Goal: Transaction & Acquisition: Purchase product/service

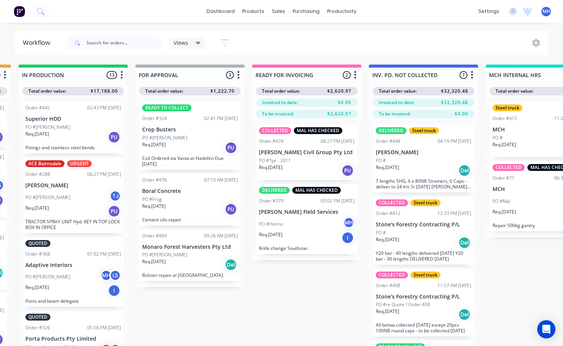
scroll to position [0, 354]
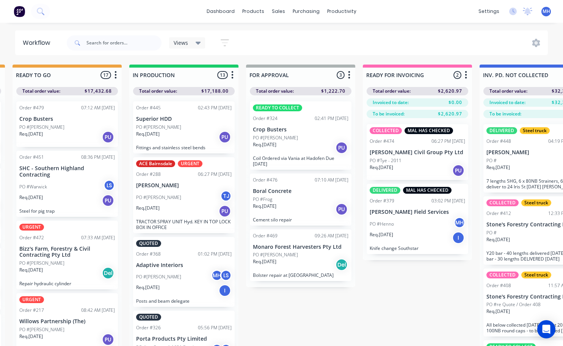
click at [305, 263] on div "Req. [DATE] Del" at bounding box center [301, 264] width 96 height 13
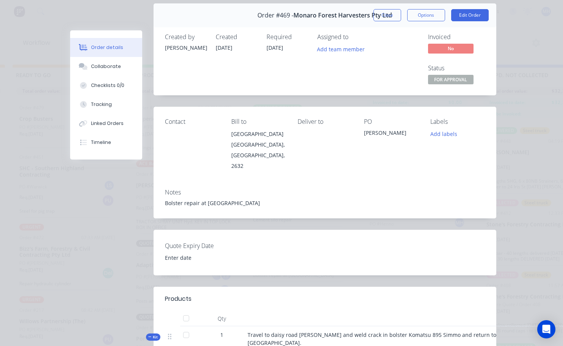
scroll to position [0, 0]
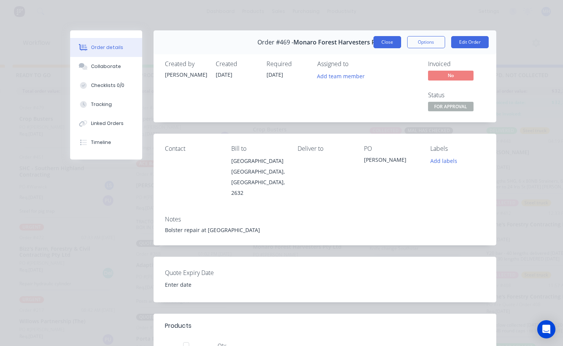
click at [385, 46] on button "Close" at bounding box center [388, 42] width 28 height 12
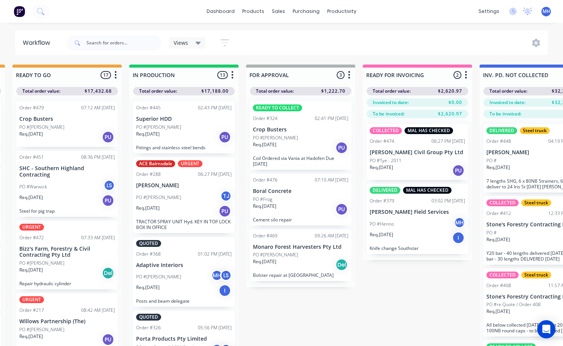
click at [298, 259] on div "Req. [DATE] Del" at bounding box center [301, 264] width 96 height 13
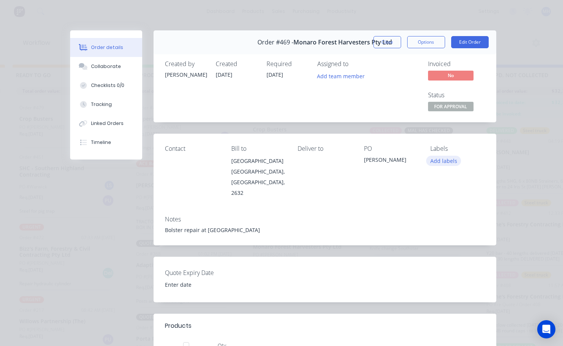
click at [453, 159] on button "Add labels" at bounding box center [443, 161] width 35 height 10
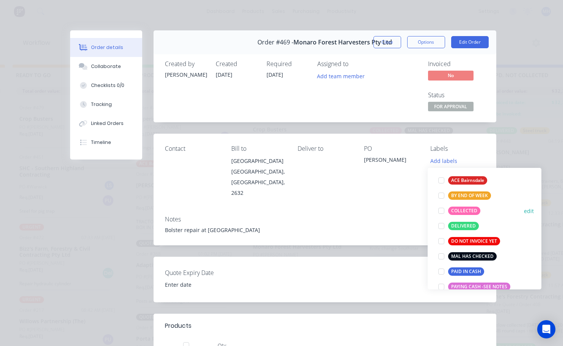
scroll to position [76, 0]
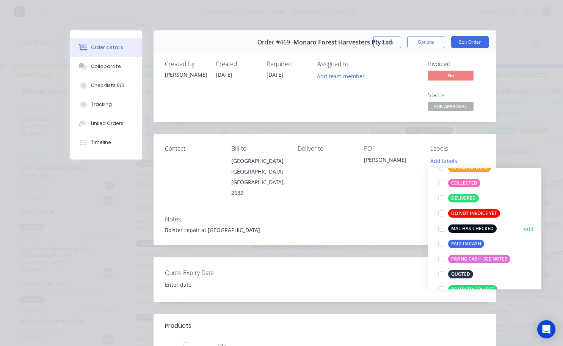
click at [443, 227] on div at bounding box center [441, 228] width 15 height 15
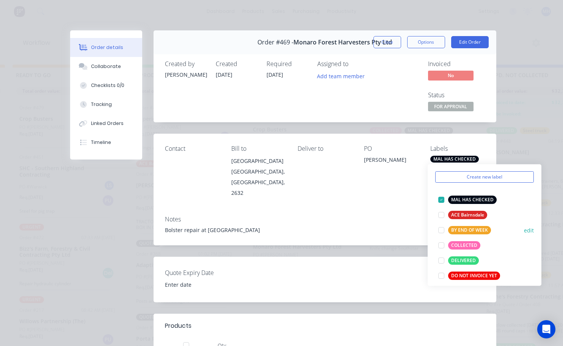
scroll to position [38, 0]
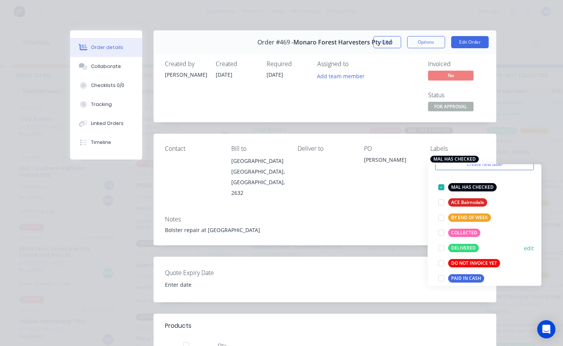
click at [443, 249] on div at bounding box center [441, 247] width 15 height 15
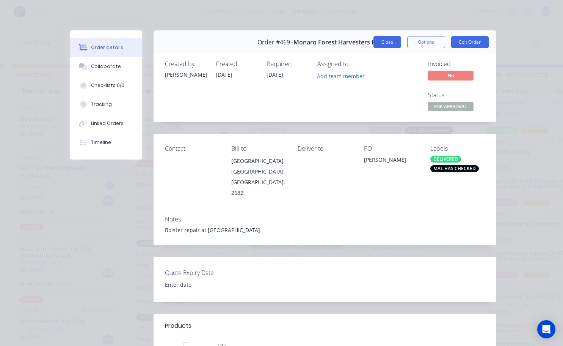
click at [387, 47] on button "Close" at bounding box center [388, 42] width 28 height 12
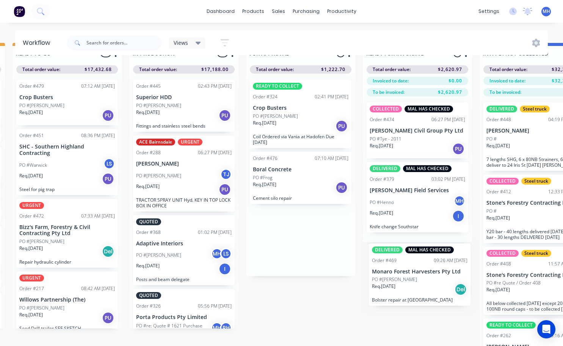
drag, startPoint x: 309, startPoint y: 258, endPoint x: 430, endPoint y: 273, distance: 121.9
click at [430, 273] on div "QUOTES TO DO 1 Status colour #273444 hex #273444 Save Cancel Notifications Emai…" at bounding box center [272, 197] width 1265 height 308
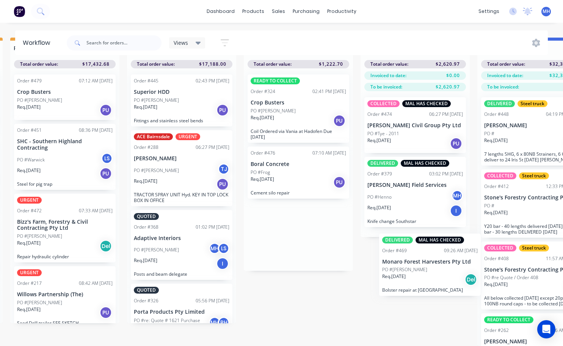
scroll to position [33, 360]
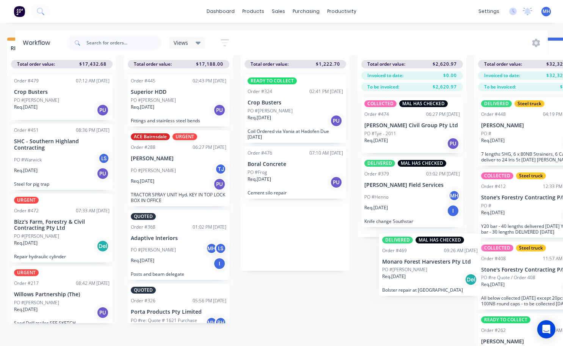
drag, startPoint x: 313, startPoint y: 233, endPoint x: 449, endPoint y: 248, distance: 136.6
click at [449, 257] on div "QUOTES TO DO 1 Status colour #273444 hex #273444 Save Cancel Notifications Emai…" at bounding box center [267, 192] width 1265 height 308
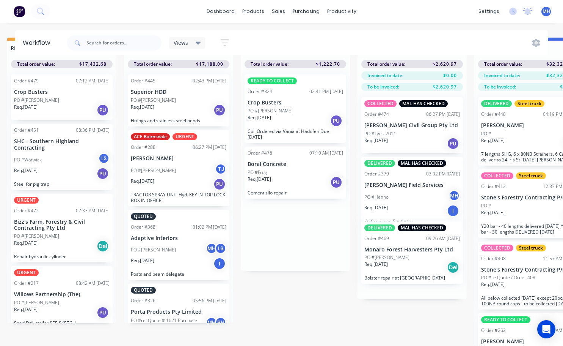
click at [449, 248] on div "COLLECTED MAL HAS CHECKED Order #474 06:27 PM [DATE] [PERSON_NAME] Civil Group …" at bounding box center [412, 195] width 109 height 208
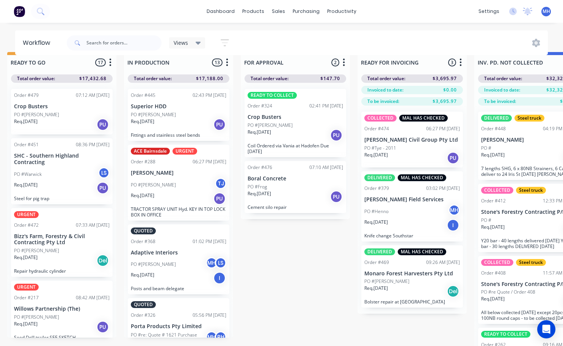
scroll to position [0, 360]
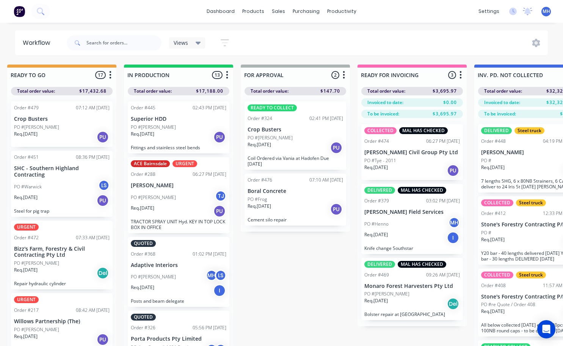
click at [296, 209] on div "Req. [DATE] PU" at bounding box center [296, 209] width 96 height 13
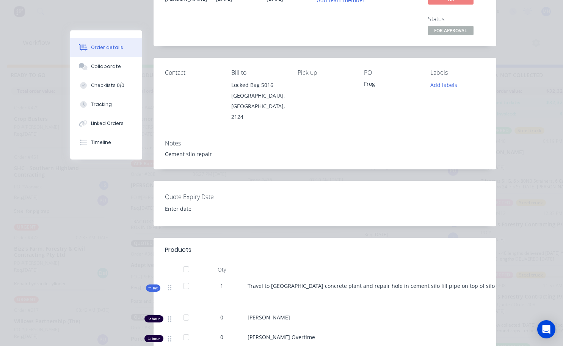
scroll to position [0, 0]
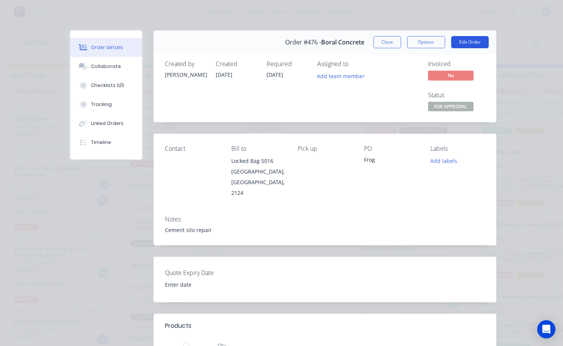
click at [465, 41] on button "Edit Order" at bounding box center [470, 42] width 38 height 12
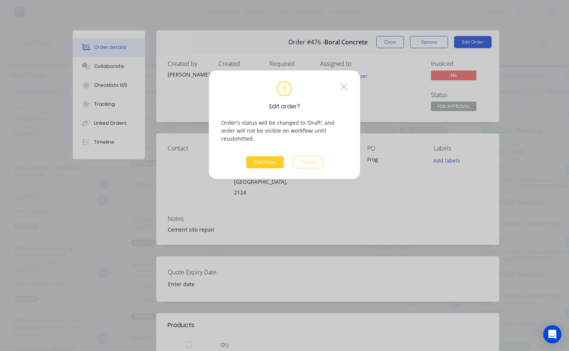
click at [267, 156] on button "Edit Order" at bounding box center [265, 162] width 38 height 12
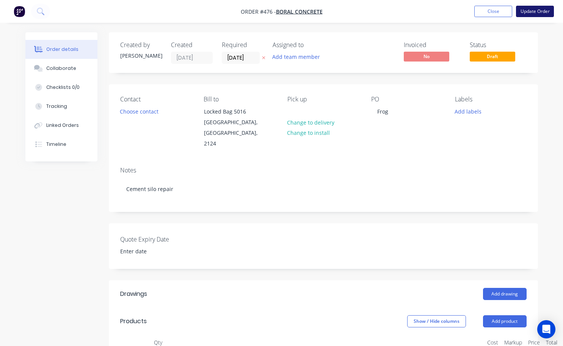
click at [537, 13] on button "Update Order" at bounding box center [535, 11] width 38 height 11
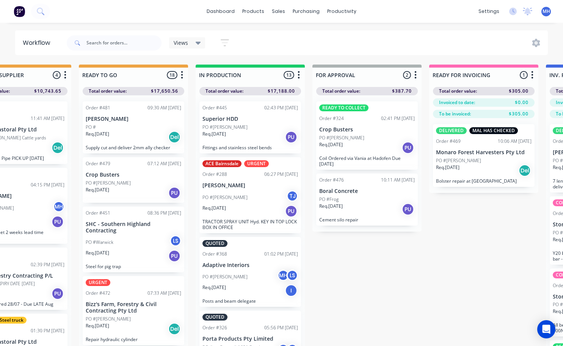
scroll to position [0, 294]
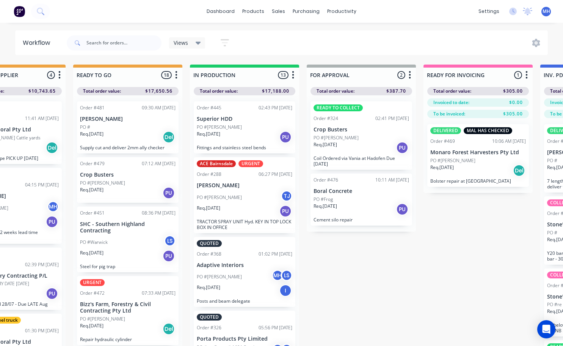
click at [371, 190] on p "Boral Concrete" at bounding box center [362, 191] width 96 height 6
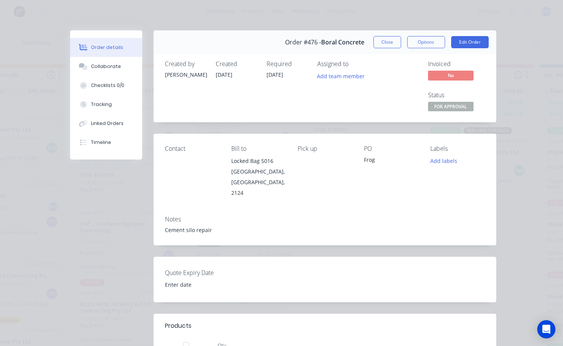
click at [443, 155] on div "Labels Add labels" at bounding box center [458, 171] width 54 height 53
click at [443, 159] on button "Add labels" at bounding box center [443, 161] width 35 height 10
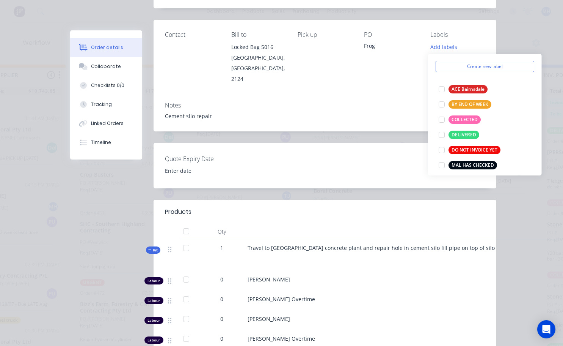
scroll to position [76, 0]
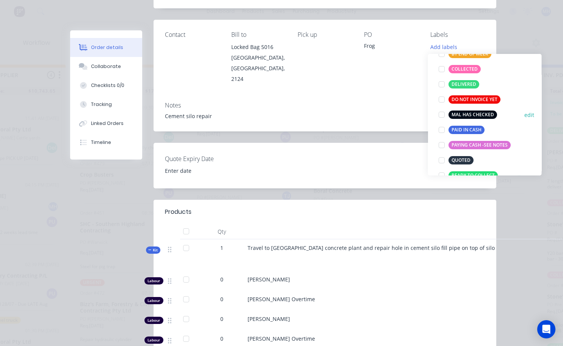
click at [441, 114] on div at bounding box center [441, 114] width 15 height 15
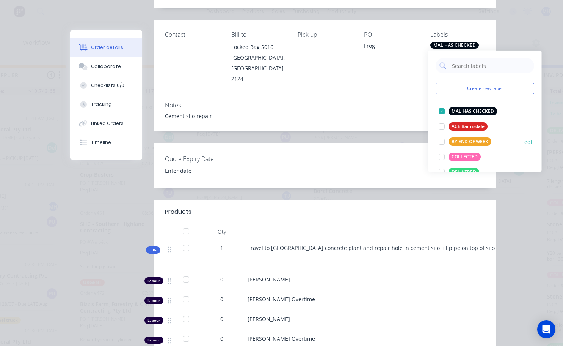
scroll to position [38, 0]
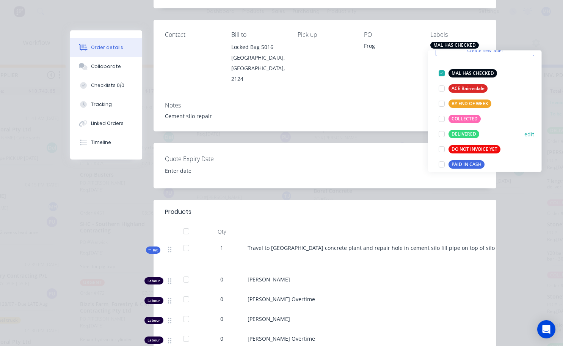
click at [443, 132] on div at bounding box center [441, 133] width 15 height 15
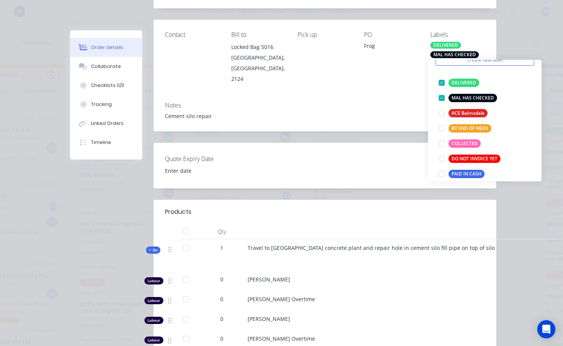
click at [405, 75] on div "Contact Bill to Locked Bag [STREET_ADDRESS] Pick up PO Frog Labels DELIVERED MA…" at bounding box center [325, 57] width 343 height 75
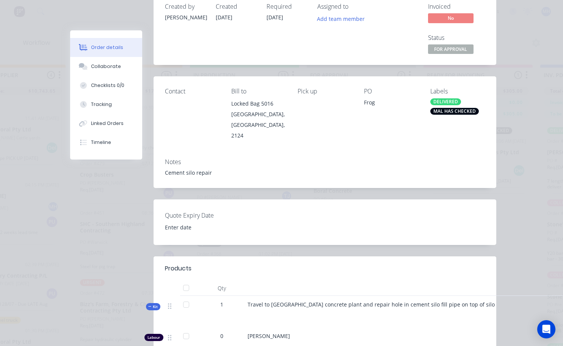
scroll to position [0, 0]
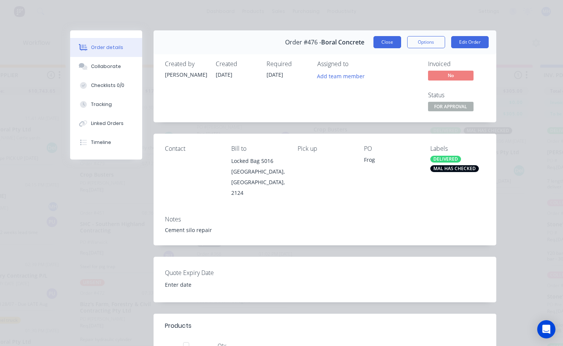
click at [388, 41] on button "Close" at bounding box center [388, 42] width 28 height 12
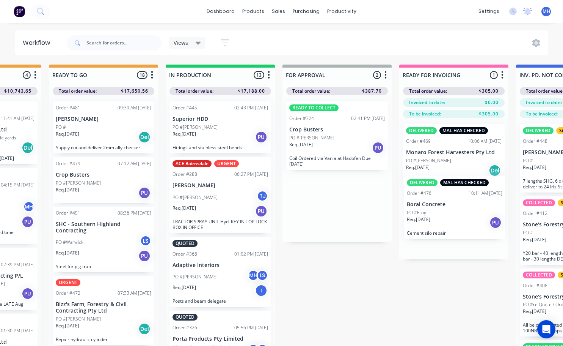
drag, startPoint x: 350, startPoint y: 207, endPoint x: 446, endPoint y: 210, distance: 96.0
click at [446, 210] on div "QUOTES TO DO 1 Status colour #273444 hex #273444 Save Cancel Notifications Emai…" at bounding box center [308, 218] width 1265 height 308
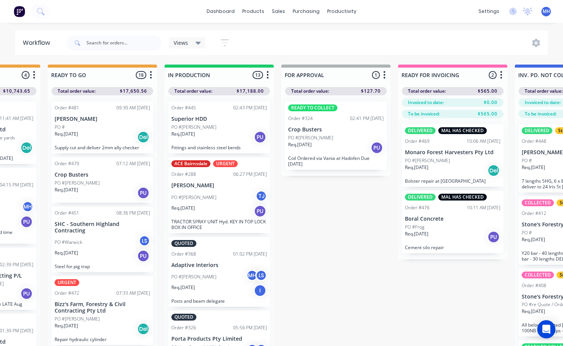
click at [449, 160] on div "PO #[PERSON_NAME]" at bounding box center [453, 160] width 96 height 7
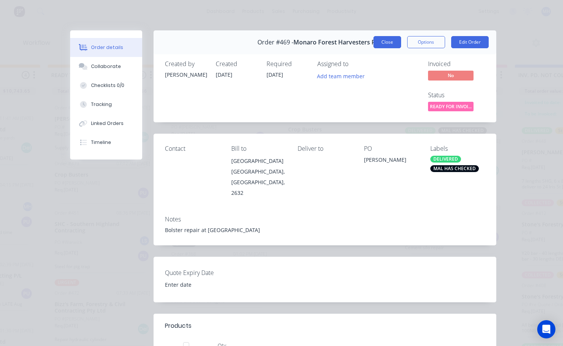
click at [385, 44] on button "Close" at bounding box center [388, 42] width 28 height 12
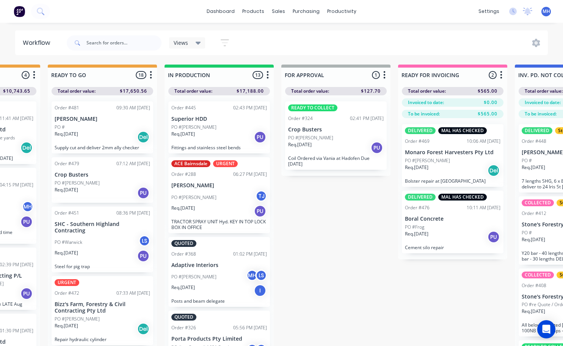
click at [440, 155] on p "Monaro Forest Harvesters Pty Ltd" at bounding box center [453, 152] width 96 height 6
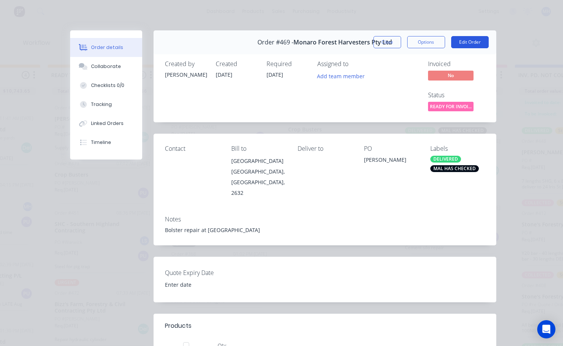
click at [469, 40] on button "Edit Order" at bounding box center [470, 42] width 38 height 12
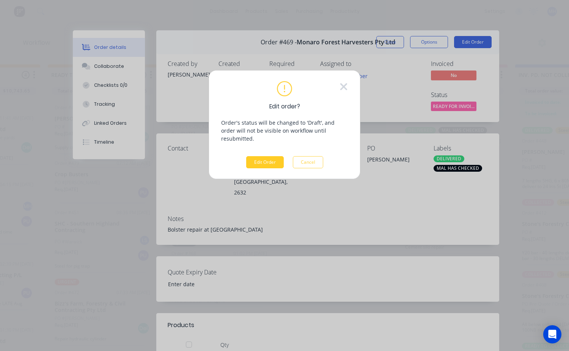
click at [272, 157] on button "Edit Order" at bounding box center [265, 162] width 38 height 12
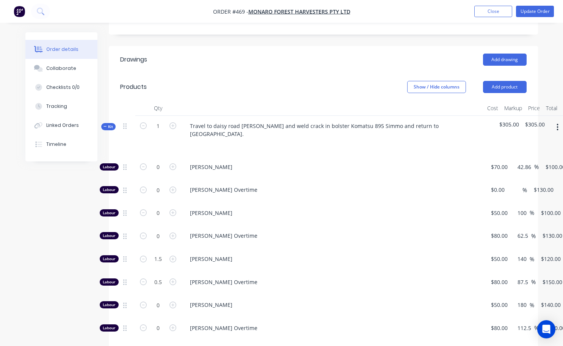
scroll to position [266, 0]
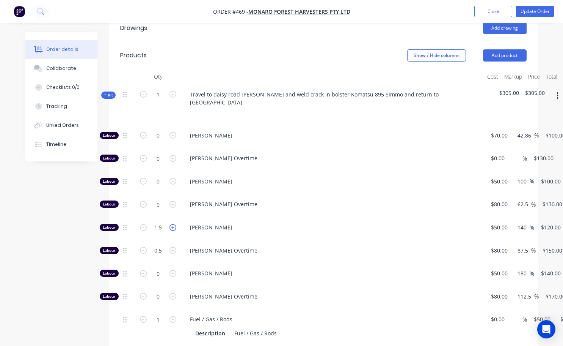
click at [176, 224] on icon "button" at bounding box center [173, 227] width 7 height 7
type input "2.5"
type input "$300.00"
click at [157, 141] on input "2.5" at bounding box center [158, 135] width 20 height 11
type input "1.75"
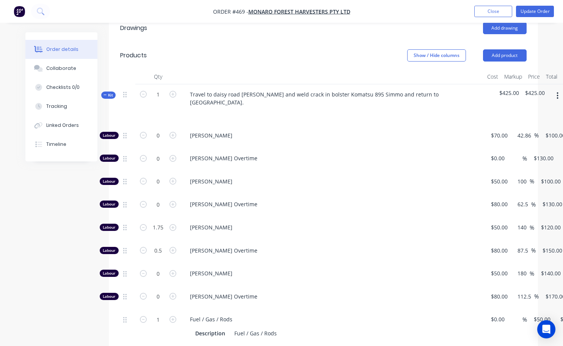
type input "$210.00"
click at [318, 269] on span "[PERSON_NAME]" at bounding box center [335, 273] width 291 height 8
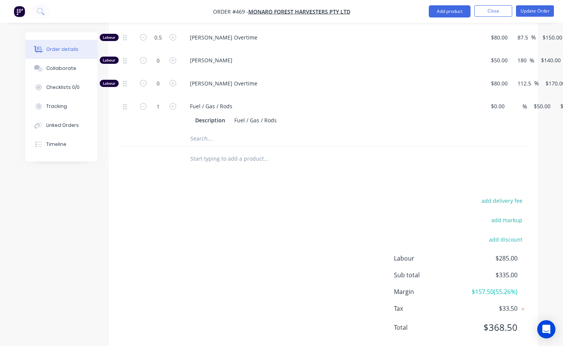
scroll to position [251, 0]
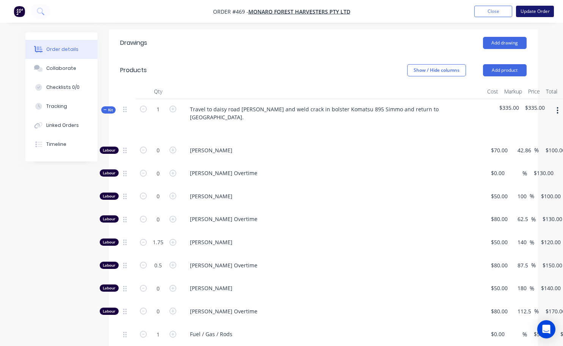
click at [545, 13] on button "Update Order" at bounding box center [535, 11] width 38 height 11
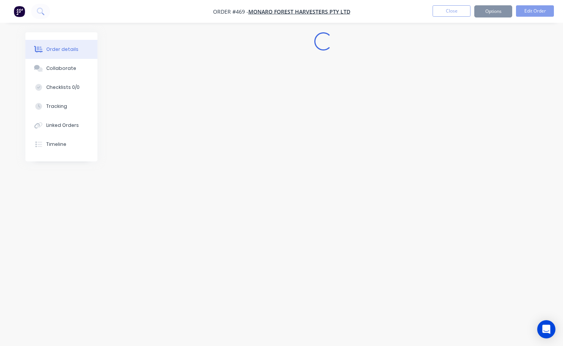
scroll to position [0, 0]
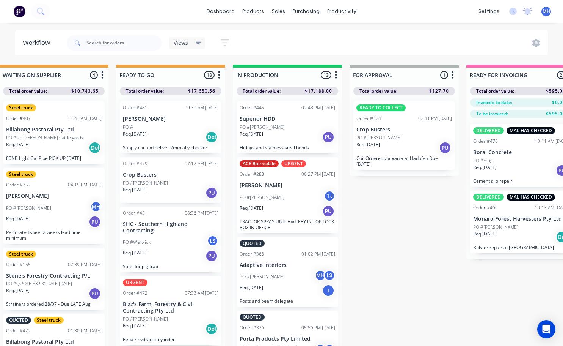
scroll to position [0, 252]
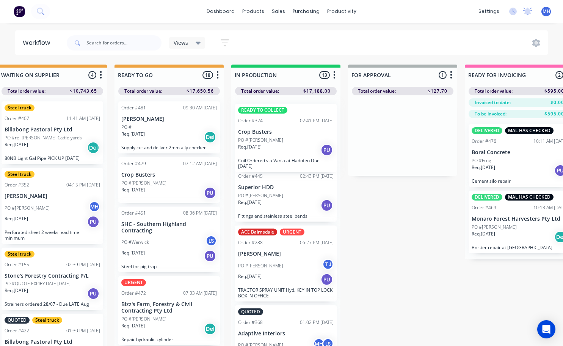
drag, startPoint x: 422, startPoint y: 141, endPoint x: 301, endPoint y: 148, distance: 120.8
click at [301, 148] on div "QUOTES TO DO 1 Status colour #273444 hex #273444 Save Cancel Notifications Emai…" at bounding box center [374, 218] width 1265 height 308
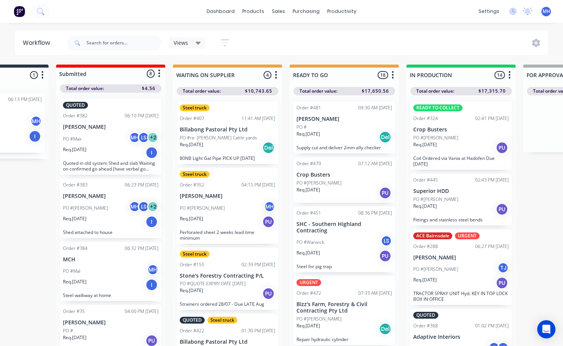
scroll to position [0, 77]
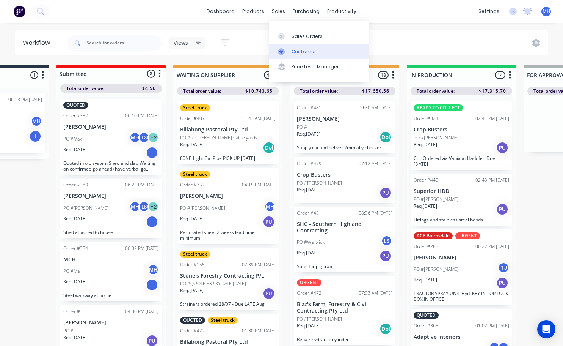
click at [305, 53] on div "Customers" at bounding box center [305, 51] width 27 height 7
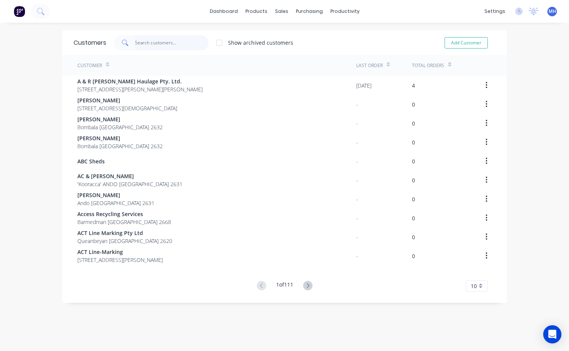
click at [165, 39] on input "text" at bounding box center [172, 42] width 74 height 15
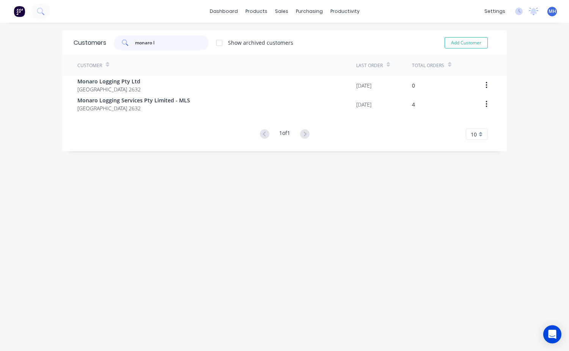
type input "monaro lo"
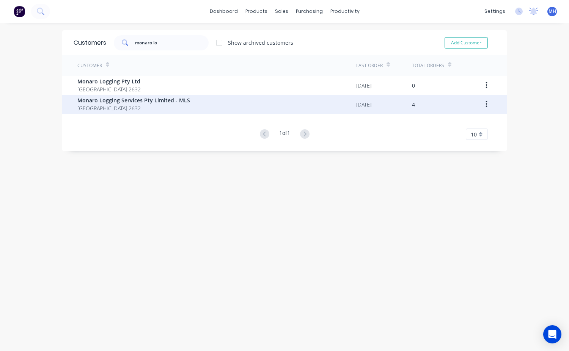
click at [149, 107] on span "[GEOGRAPHIC_DATA] 2632" at bounding box center [133, 108] width 113 height 8
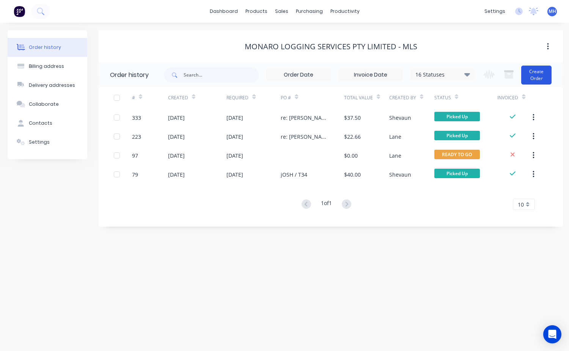
click at [544, 74] on button "Create Order" at bounding box center [536, 75] width 30 height 19
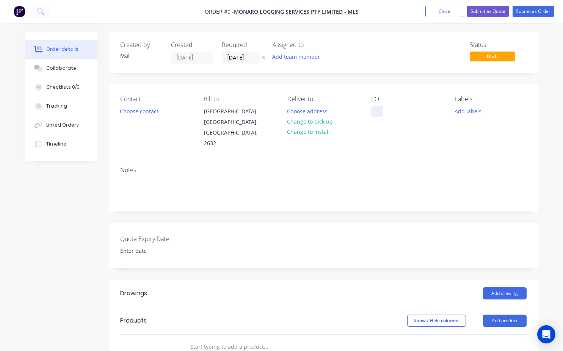
click at [377, 110] on div at bounding box center [377, 111] width 12 height 11
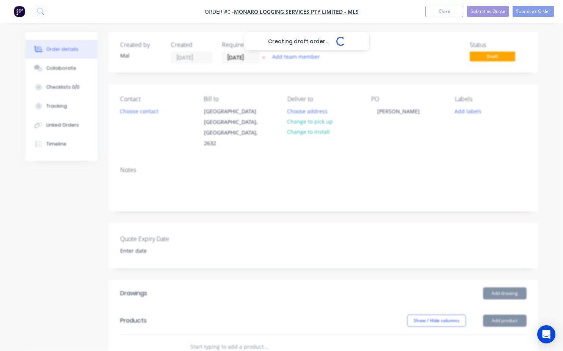
click at [378, 154] on div "Creating draft order... Loading... Order details Collaborate Checklists 0/0 Tra…" at bounding box center [282, 292] width 528 height 521
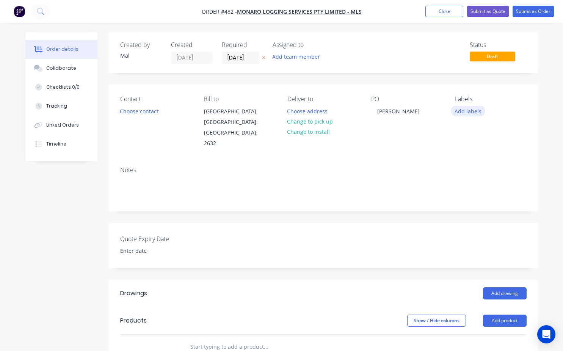
click at [469, 109] on button "Add labels" at bounding box center [468, 111] width 35 height 10
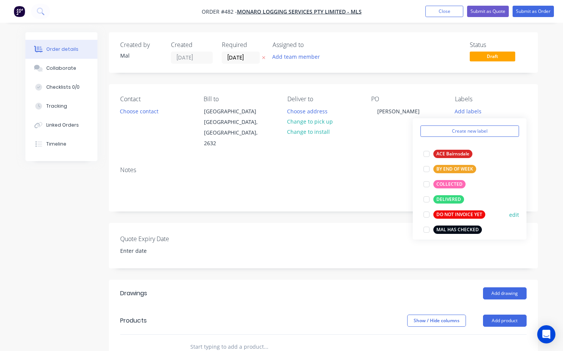
scroll to position [38, 0]
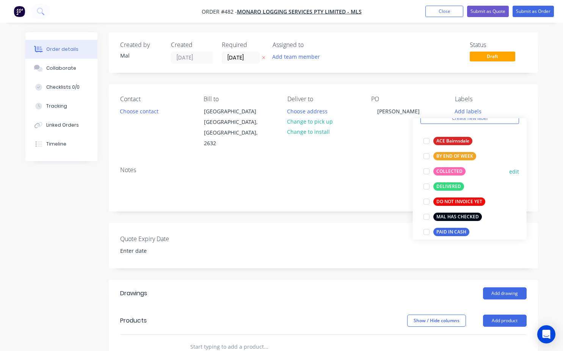
click at [427, 174] on div at bounding box center [426, 171] width 15 height 15
click at [426, 164] on div at bounding box center [426, 156] width 15 height 15
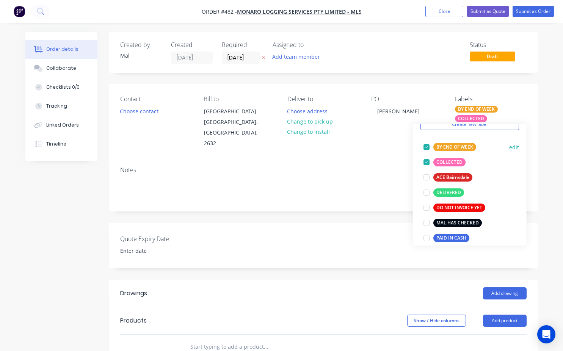
click at [426, 145] on div at bounding box center [426, 147] width 15 height 15
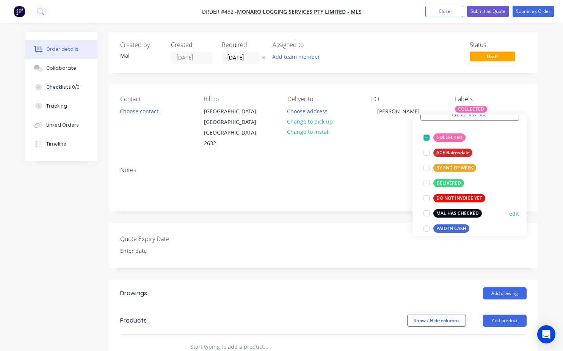
click at [427, 213] on div at bounding box center [426, 213] width 15 height 15
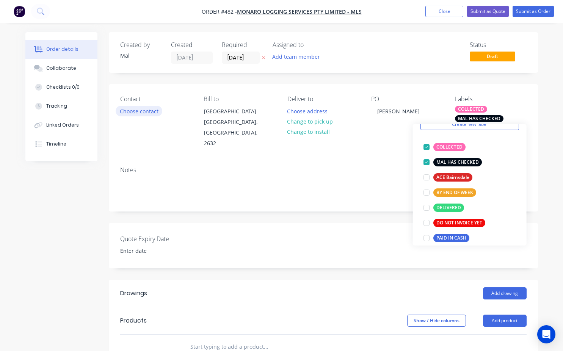
click at [132, 111] on button "Choose contact" at bounding box center [139, 111] width 47 height 10
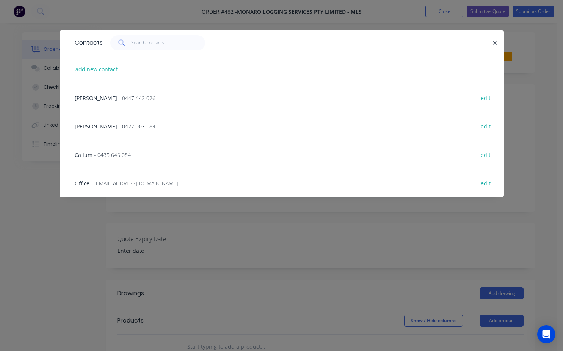
click at [119, 127] on span "- 0427 003 184" at bounding box center [137, 126] width 37 height 7
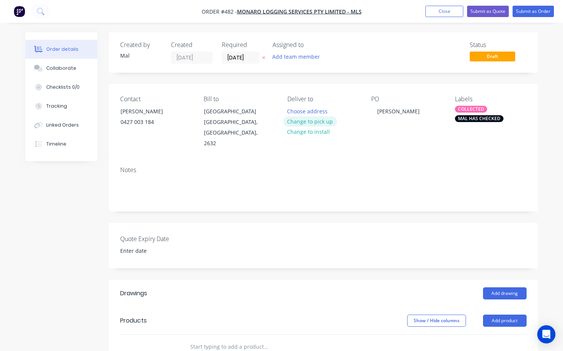
click at [311, 125] on button "Change to pick up" at bounding box center [310, 121] width 54 height 10
click at [141, 190] on div "Notes" at bounding box center [323, 185] width 429 height 51
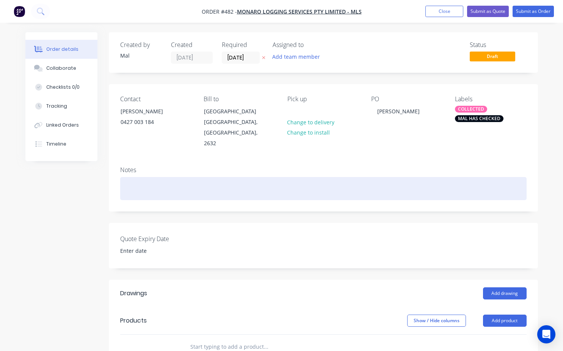
click at [131, 177] on div at bounding box center [323, 188] width 407 height 23
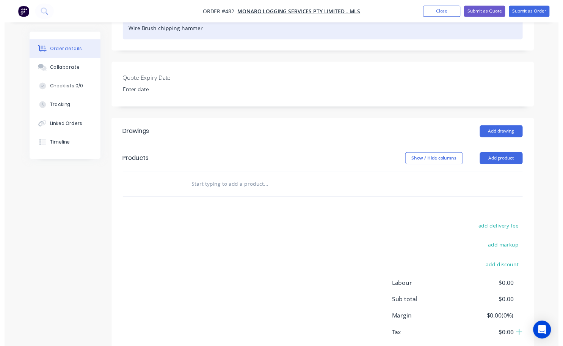
scroll to position [152, 0]
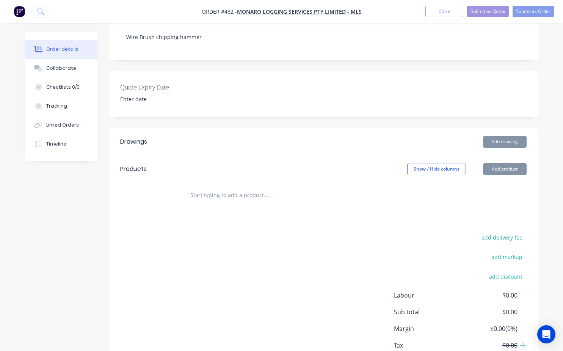
click at [192, 188] on input "text" at bounding box center [266, 195] width 152 height 15
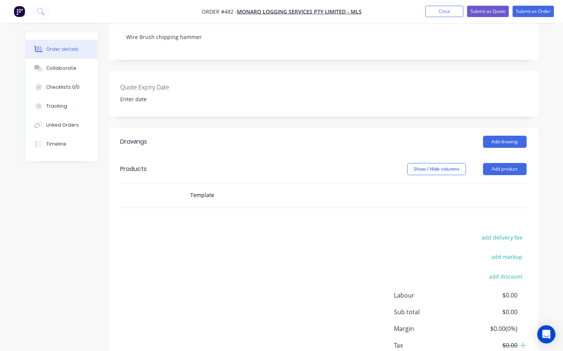
click at [167, 233] on div "add delivery fee add markup add discount Labour $0.00 Sub total $0.00 Margin $0…" at bounding box center [323, 306] width 407 height 146
click at [212, 188] on input "Template" at bounding box center [266, 195] width 152 height 15
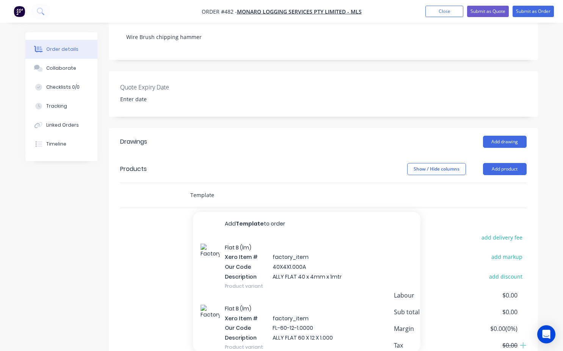
click at [207, 188] on input "Template" at bounding box center [266, 195] width 152 height 15
click at [395, 128] on header "Drawings Add drawing" at bounding box center [323, 141] width 429 height 27
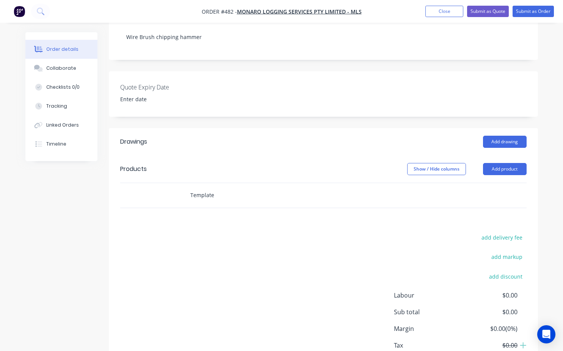
click at [215, 188] on input "Template" at bounding box center [266, 195] width 152 height 15
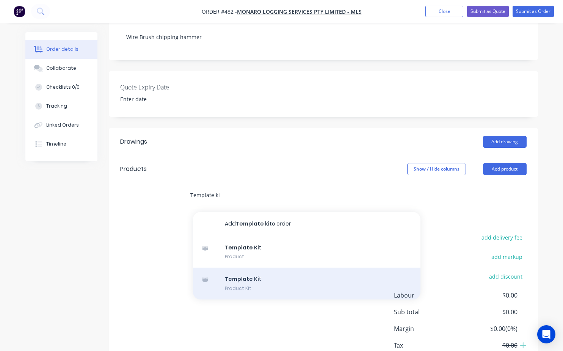
type input "Template ki"
click at [248, 268] on div "Template Ki t Product Kit" at bounding box center [307, 284] width 228 height 32
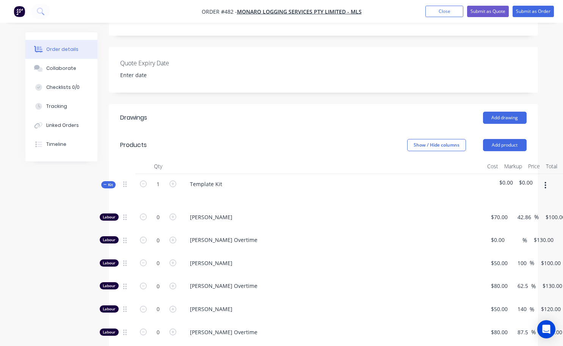
scroll to position [190, 0]
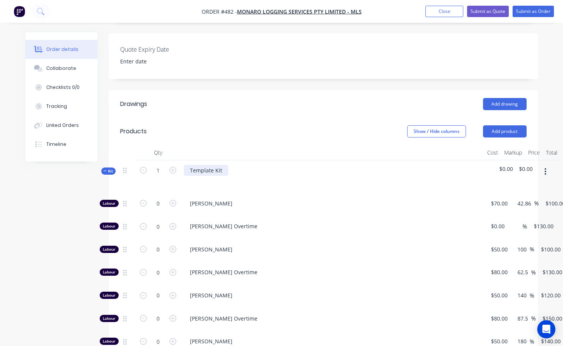
click at [188, 165] on div "Template Kit" at bounding box center [206, 170] width 44 height 11
click at [245, 176] on div at bounding box center [332, 181] width 297 height 11
click at [228, 165] on div "ddTemplate Kit" at bounding box center [209, 170] width 51 height 11
click at [498, 125] on button "Add product" at bounding box center [505, 131] width 44 height 12
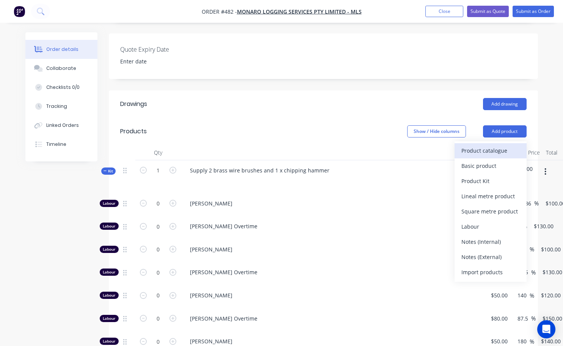
click at [481, 145] on div "Product catalogue" at bounding box center [491, 150] width 58 height 11
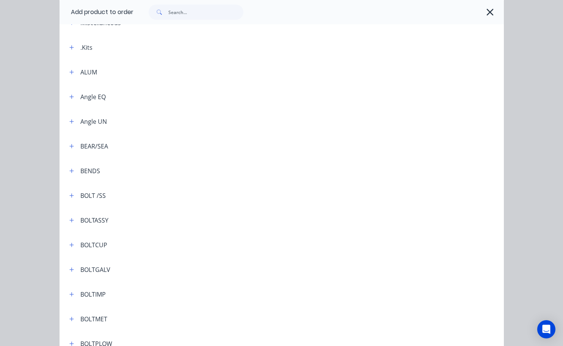
scroll to position [38, 0]
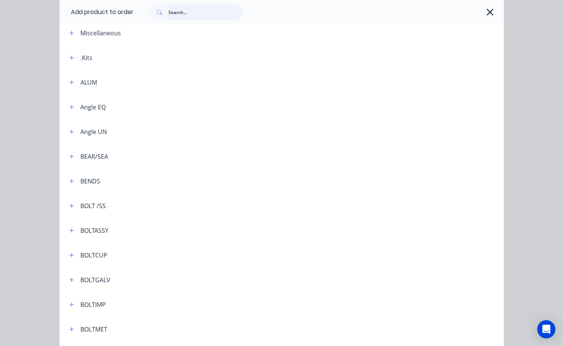
click at [171, 16] on input "text" at bounding box center [205, 12] width 75 height 15
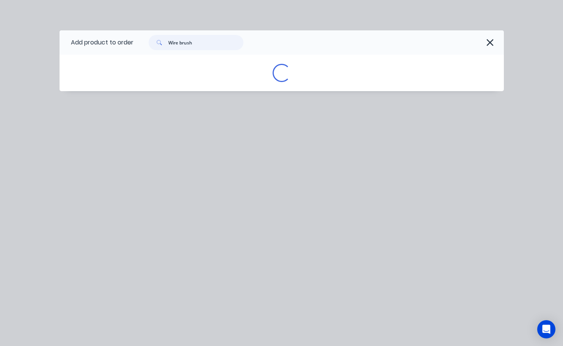
scroll to position [0, 0]
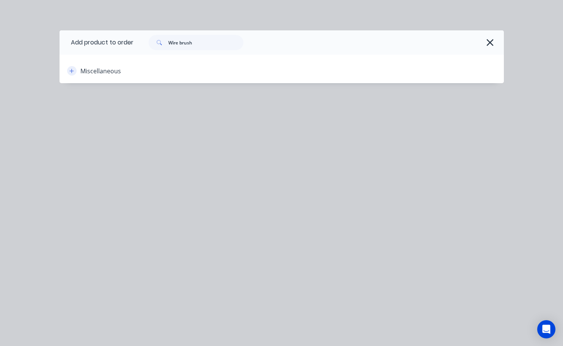
click at [70, 72] on icon "button" at bounding box center [71, 70] width 5 height 5
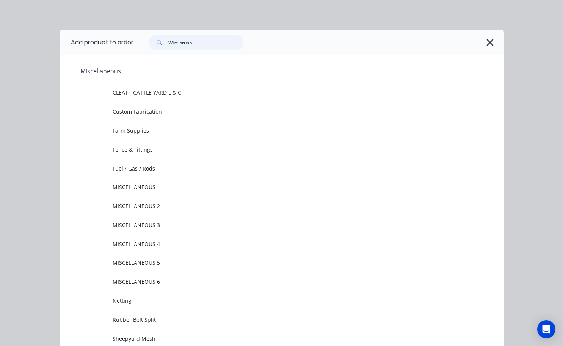
click at [192, 42] on input "Wire brush" at bounding box center [205, 42] width 75 height 15
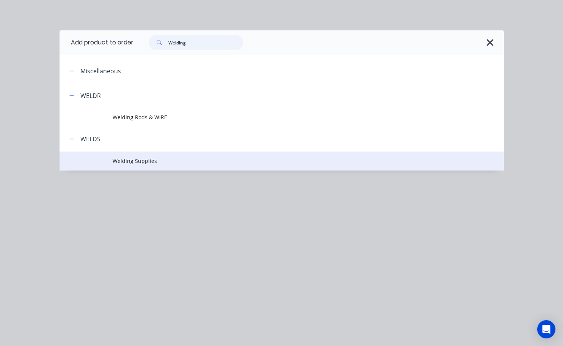
type input "Welding"
click at [150, 162] on span "Welding Supplies" at bounding box center [269, 161] width 313 height 8
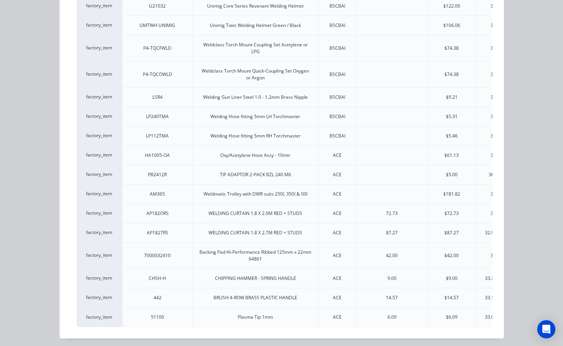
scroll to position [2157, 0]
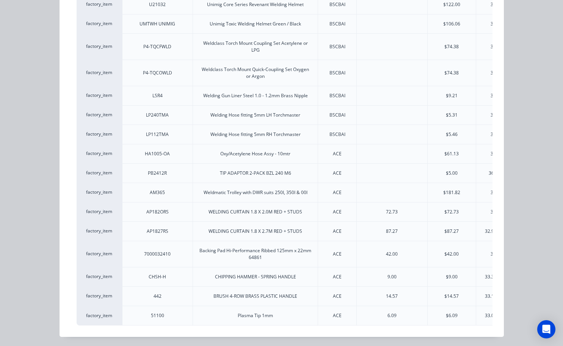
click at [485, 273] on div "33.3333%" at bounding box center [495, 276] width 21 height 7
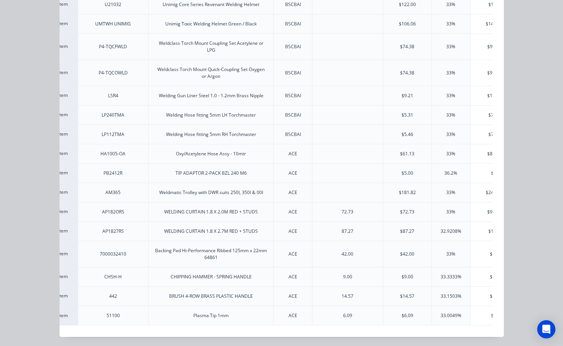
scroll to position [0, 52]
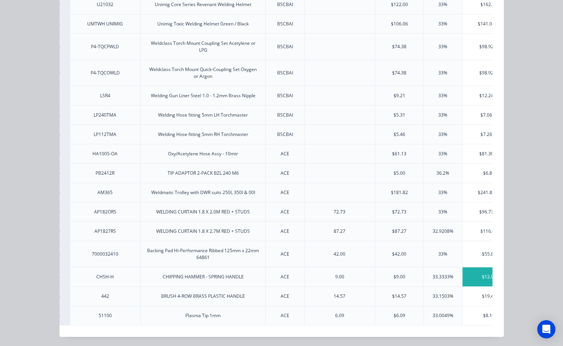
click at [473, 276] on div "$12.00" at bounding box center [489, 276] width 53 height 19
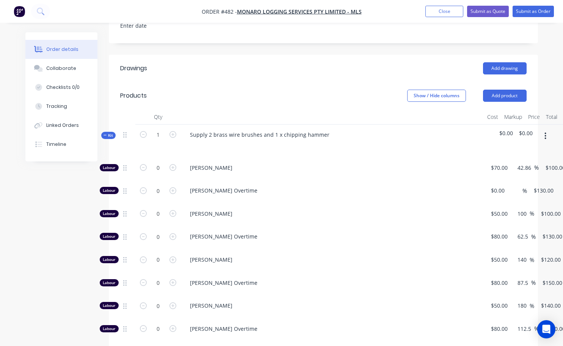
scroll to position [190, 0]
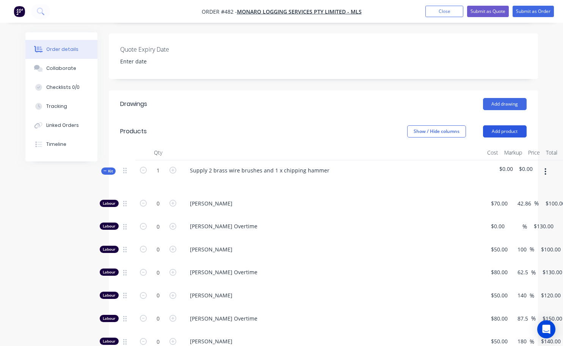
click at [500, 125] on button "Add product" at bounding box center [505, 131] width 44 height 12
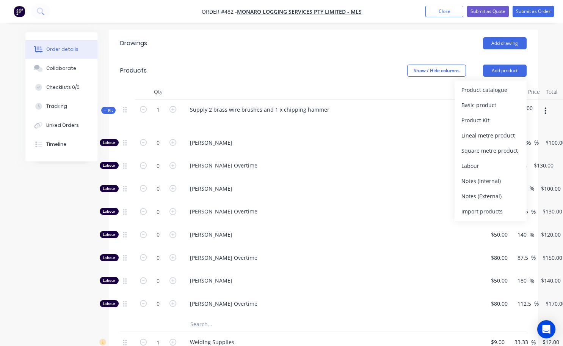
scroll to position [266, 0]
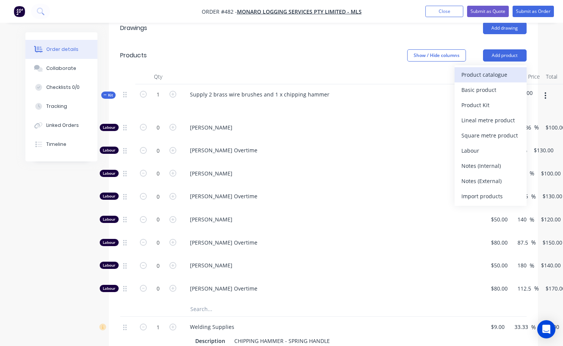
click at [486, 69] on div "Product catalogue" at bounding box center [491, 74] width 58 height 11
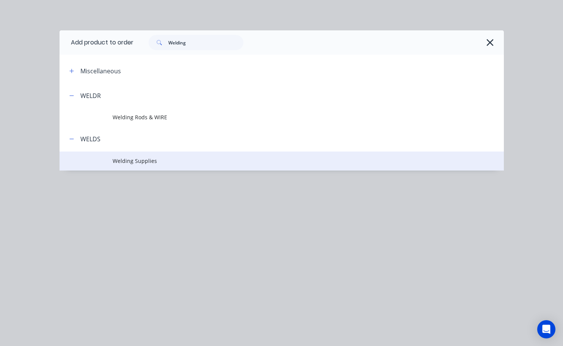
click at [127, 159] on span "Welding Supplies" at bounding box center [269, 161] width 313 height 8
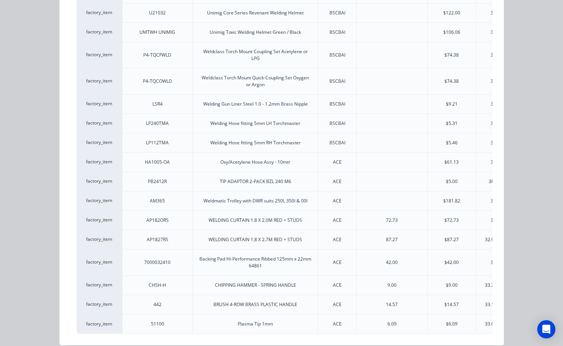
scroll to position [2157, 0]
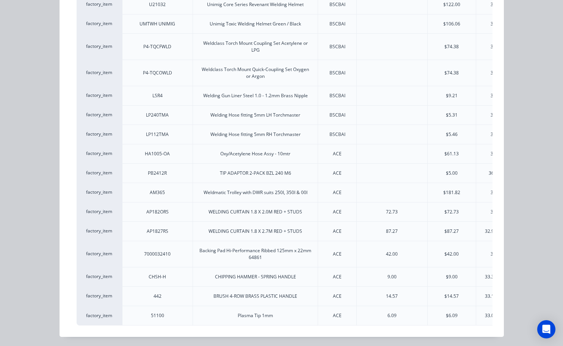
click at [486, 292] on div "33.1503%" at bounding box center [495, 295] width 21 height 7
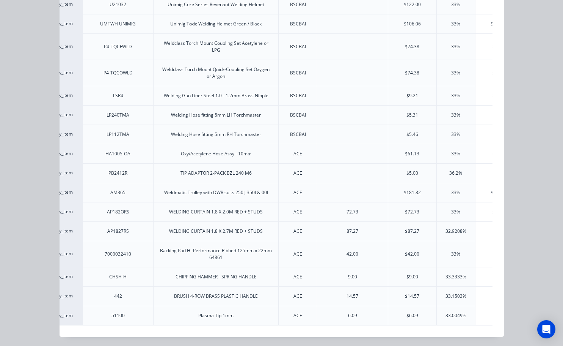
click at [447, 292] on div "33.1503%" at bounding box center [456, 295] width 21 height 7
click at [412, 292] on div "$14.57" at bounding box center [412, 295] width 14 height 7
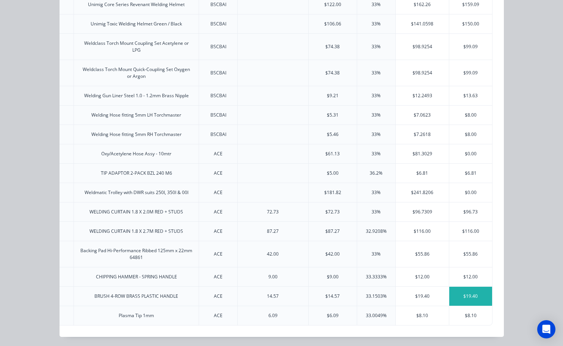
click at [468, 291] on div "$19.40" at bounding box center [470, 295] width 43 height 19
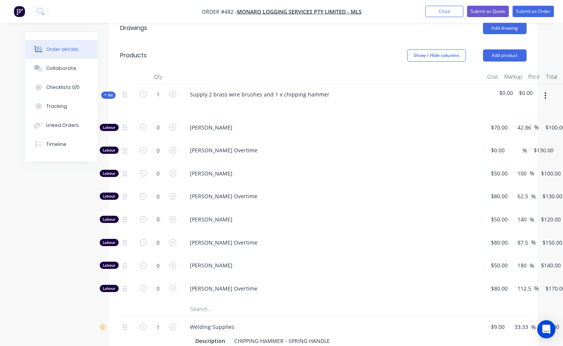
scroll to position [341, 0]
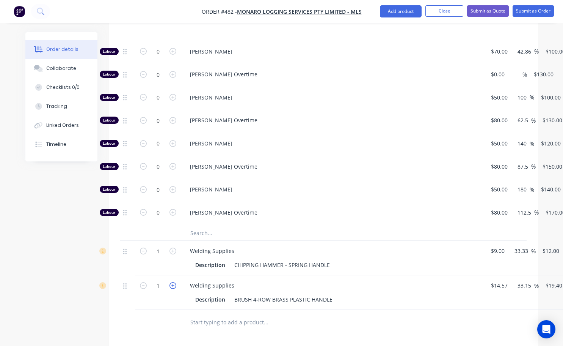
click at [173, 282] on icon "button" at bounding box center [173, 285] width 7 height 7
type input "2"
type input "$38.80"
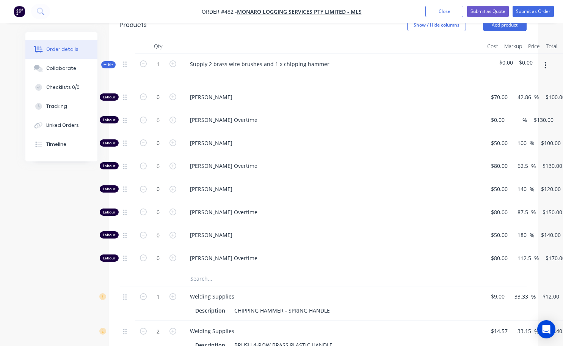
scroll to position [228, 0]
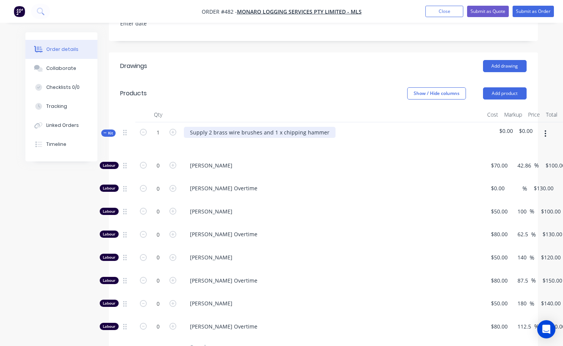
click at [325, 127] on div "Supply 2 brass wire brushes and 1 x chipping hammer" at bounding box center [260, 132] width 152 height 11
drag, startPoint x: 320, startPoint y: 136, endPoint x: 544, endPoint y: 121, distance: 224.3
click at [544, 127] on button "button" at bounding box center [546, 134] width 18 height 14
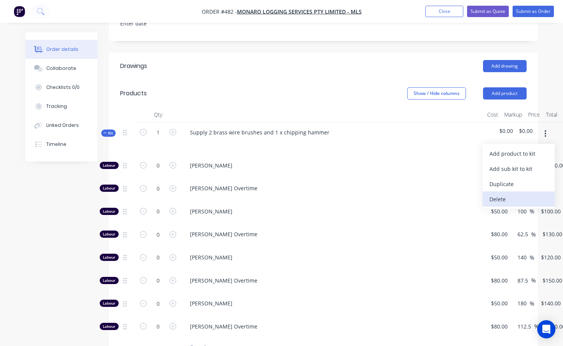
click at [524, 193] on div "Delete" at bounding box center [519, 198] width 58 height 11
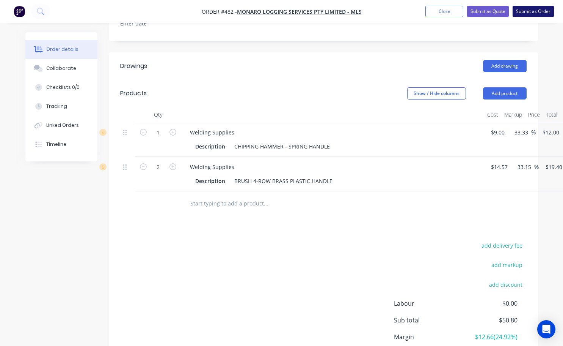
click at [527, 13] on button "Submit as Order" at bounding box center [533, 11] width 41 height 11
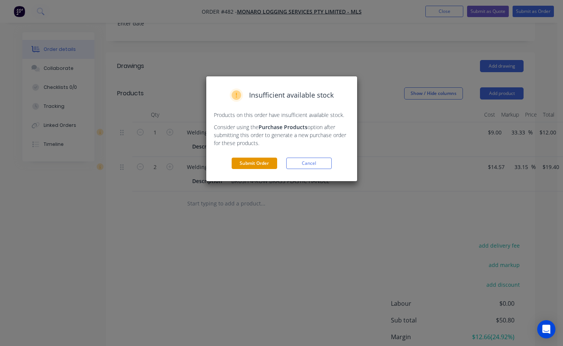
click at [261, 165] on button "Submit Order" at bounding box center [255, 162] width 46 height 11
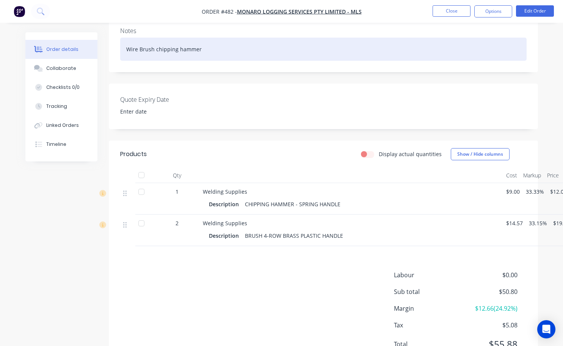
scroll to position [114, 0]
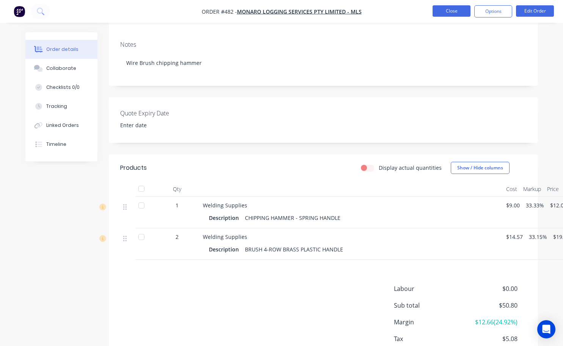
click at [454, 12] on button "Close" at bounding box center [452, 10] width 38 height 11
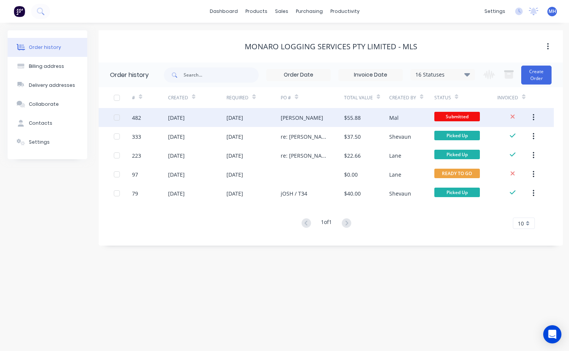
click at [416, 121] on div "Mal" at bounding box center [411, 117] width 45 height 19
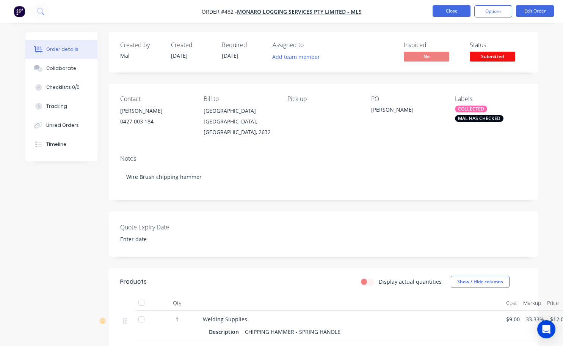
click at [468, 13] on button "Close" at bounding box center [452, 10] width 38 height 11
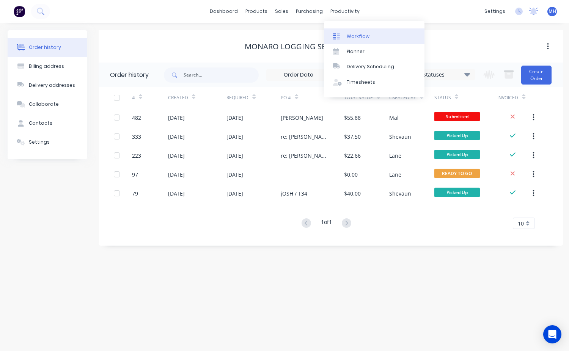
click at [350, 33] on link "Workflow" at bounding box center [374, 35] width 101 height 15
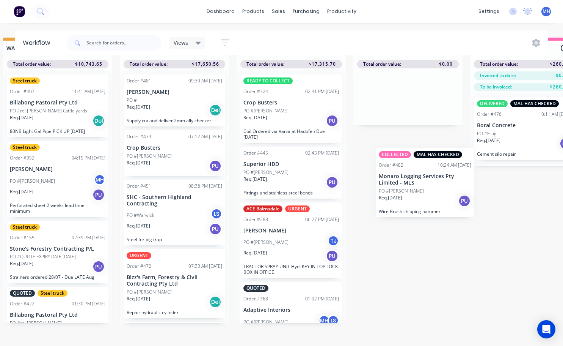
scroll to position [33, 248]
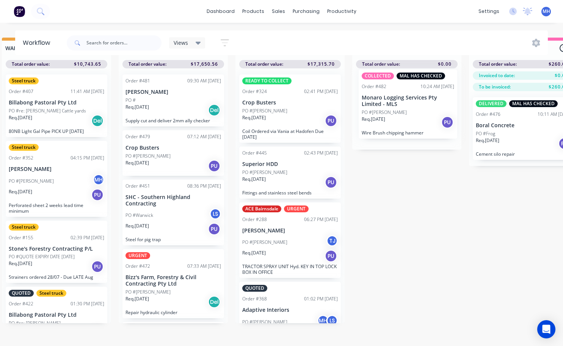
drag, startPoint x: 188, startPoint y: 293, endPoint x: 413, endPoint y: 116, distance: 286.1
click at [413, 116] on div "QUOTES TO DO 1 Status colour #273444 hex #273444 Save Cancel Notifications Emai…" at bounding box center [378, 192] width 1265 height 308
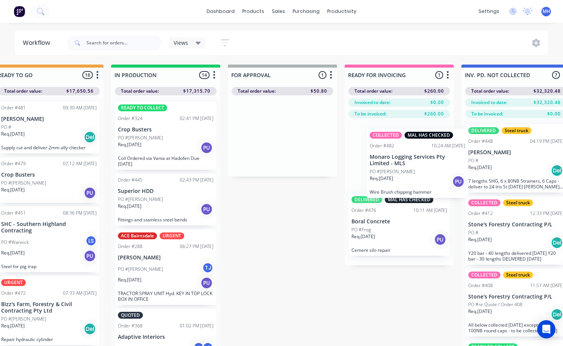
scroll to position [0, 374]
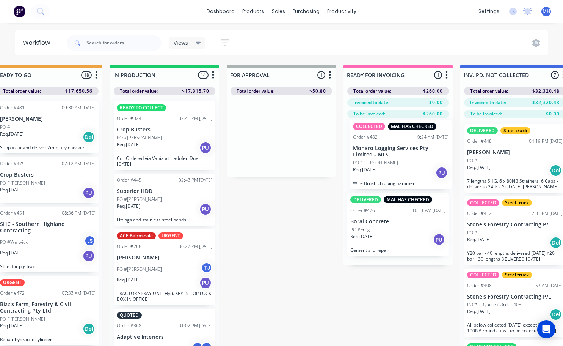
drag, startPoint x: 407, startPoint y: 156, endPoint x: 402, endPoint y: 175, distance: 19.9
click at [402, 175] on div "QUOTES TO DO 1 Status colour #273444 hex #273444 Save Cancel Notifications Emai…" at bounding box center [253, 218] width 1265 height 308
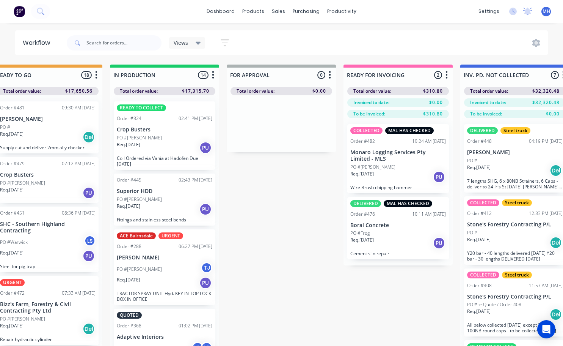
click at [271, 345] on div "QUOTES TO DO 1 Status colour #273444 hex #273444 Save Cancel Notifications Emai…" at bounding box center [253, 218] width 1265 height 308
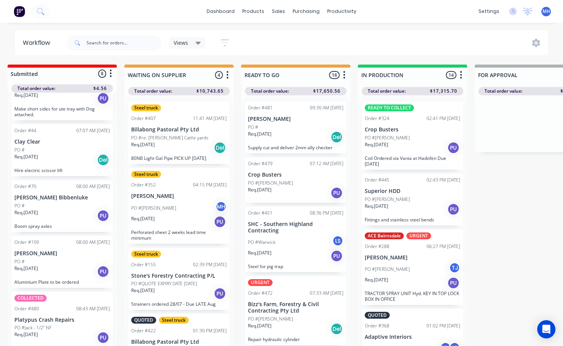
scroll to position [0, 91]
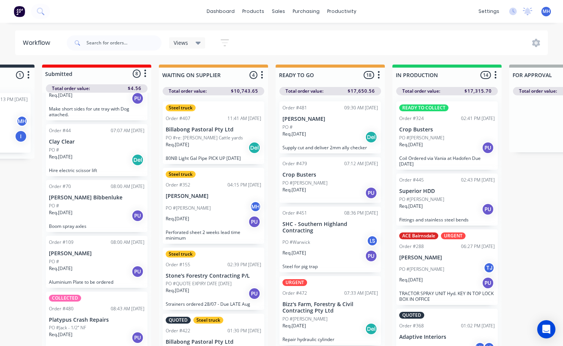
click at [434, 110] on div "READY TO COLLECT" at bounding box center [423, 107] width 49 height 7
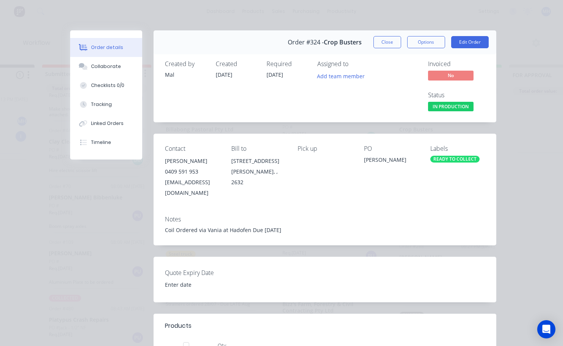
click at [462, 162] on div "READY TO COLLECT" at bounding box center [455, 159] width 49 height 7
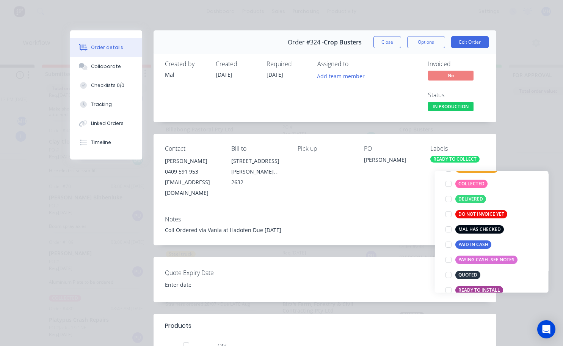
scroll to position [0, 0]
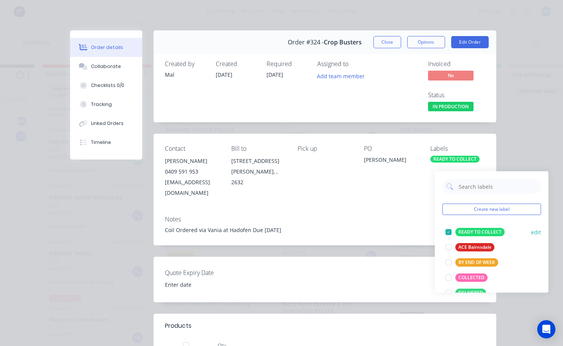
click at [448, 230] on div at bounding box center [448, 231] width 15 height 15
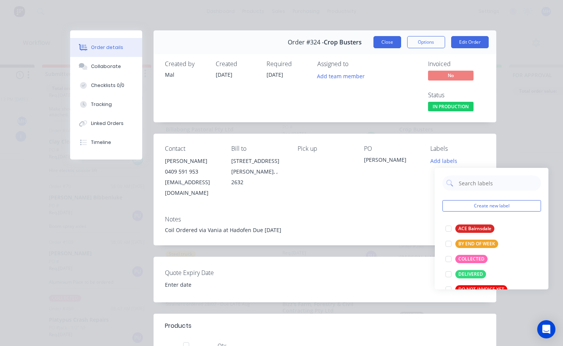
click at [395, 44] on button "Close" at bounding box center [388, 42] width 28 height 12
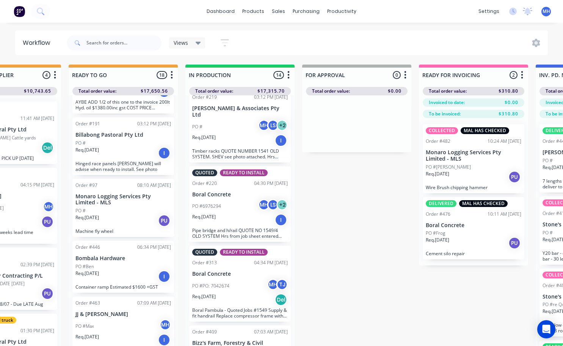
scroll to position [758, 0]
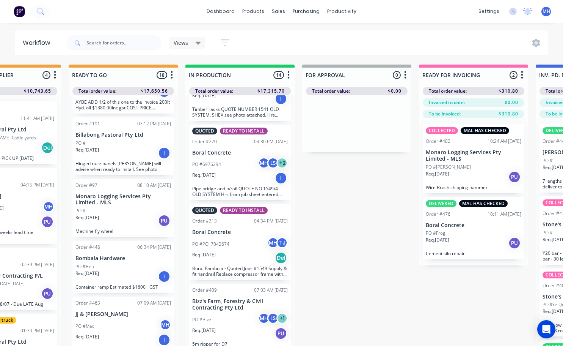
click at [244, 313] on div "PO #Bizz MH LS + 1" at bounding box center [240, 319] width 96 height 14
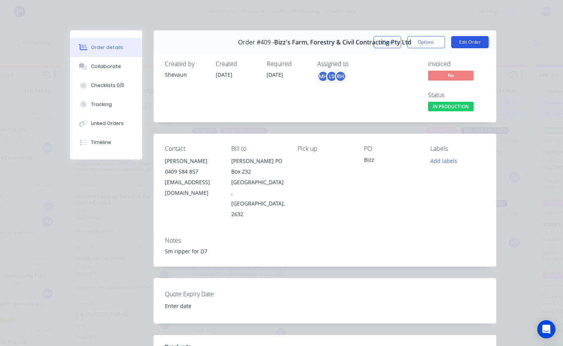
click at [465, 44] on button "Edit Order" at bounding box center [470, 42] width 38 height 12
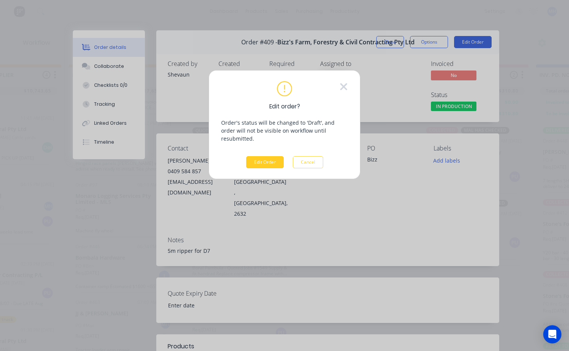
click at [279, 156] on button "Edit Order" at bounding box center [265, 162] width 38 height 12
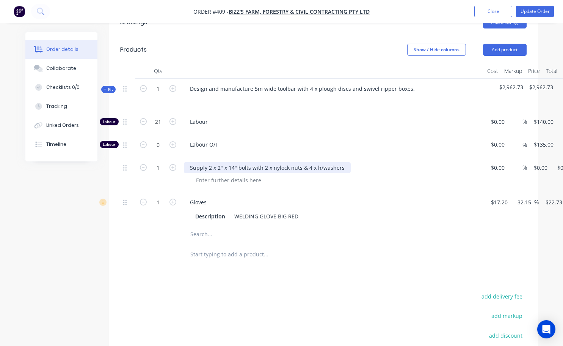
scroll to position [303, 0]
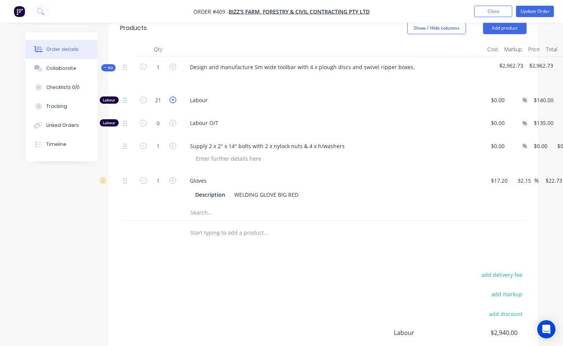
click at [173, 103] on icon "button" at bounding box center [173, 99] width 7 height 7
type input "22"
type input "$3,080.00"
click at [173, 103] on icon "button" at bounding box center [173, 99] width 7 height 7
type input "23"
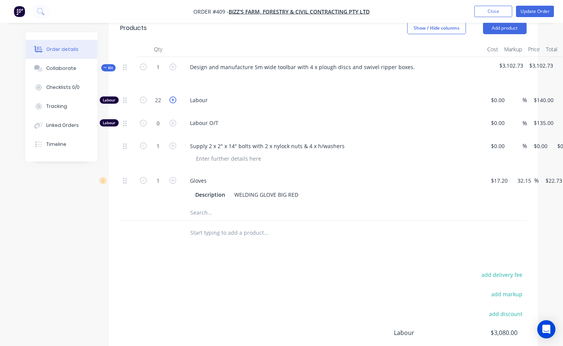
type input "$3,220.00"
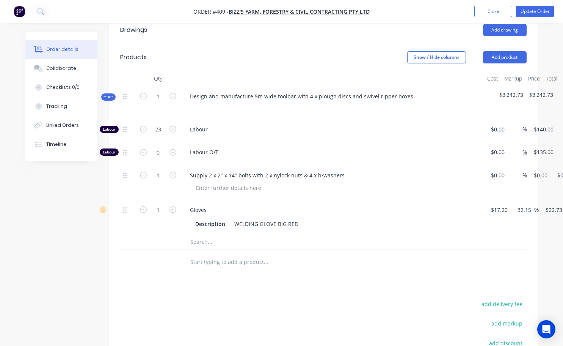
scroll to position [266, 0]
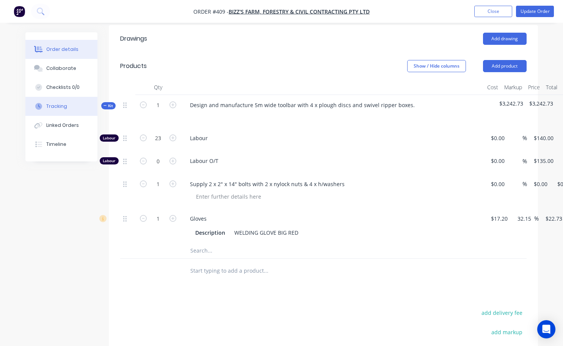
click at [53, 107] on div "Tracking" at bounding box center [56, 106] width 21 height 7
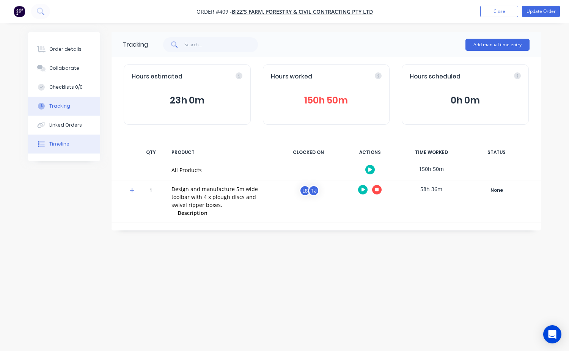
click at [63, 147] on div "Timeline" at bounding box center [59, 144] width 20 height 7
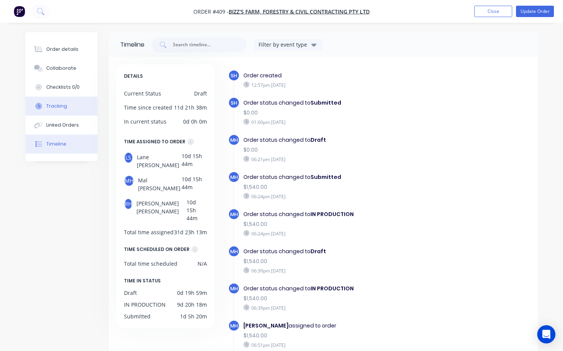
click at [56, 105] on div "Tracking" at bounding box center [56, 106] width 21 height 7
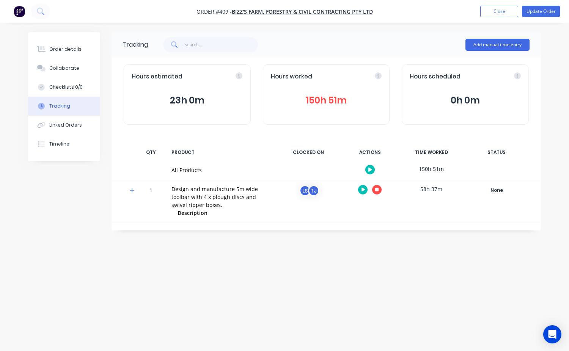
click at [175, 99] on button "23h 0m" at bounding box center [187, 100] width 111 height 14
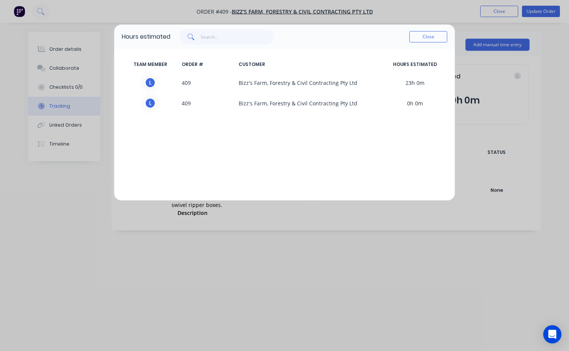
click at [412, 83] on span "23h 0m" at bounding box center [415, 82] width 64 height 11
click at [440, 41] on button "Close" at bounding box center [428, 36] width 38 height 11
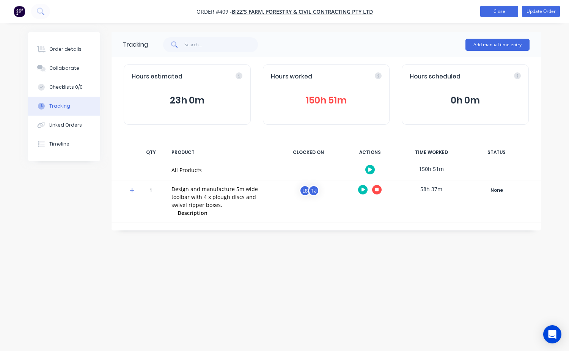
click at [497, 13] on button "Close" at bounding box center [499, 11] width 38 height 11
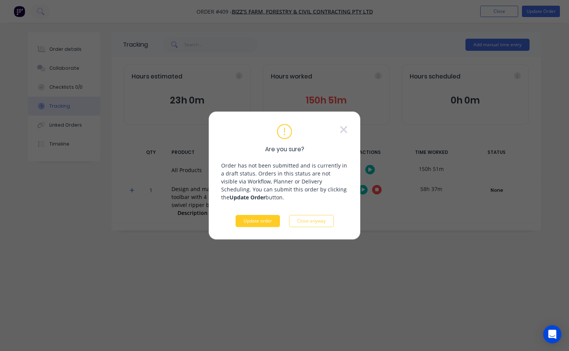
click at [250, 219] on button "Update order" at bounding box center [258, 221] width 44 height 12
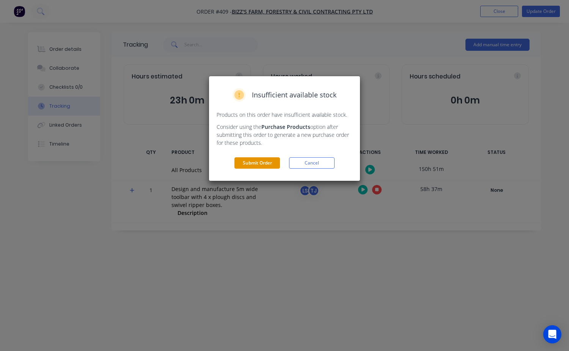
click at [255, 162] on button "Submit Order" at bounding box center [257, 162] width 46 height 11
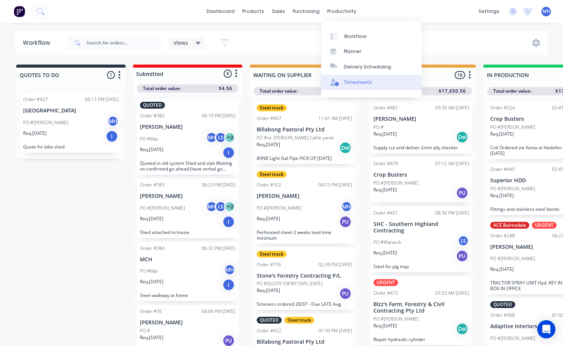
click at [357, 80] on div "Timesheets" at bounding box center [358, 82] width 28 height 7
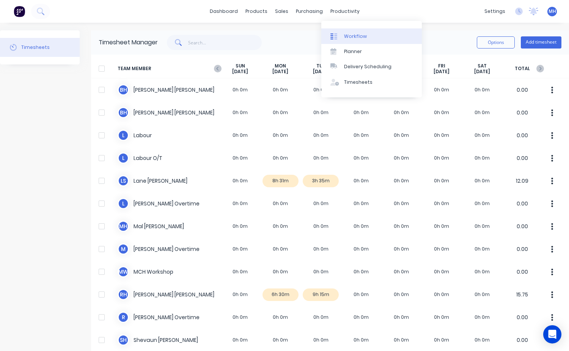
click at [355, 34] on div "Workflow" at bounding box center [355, 36] width 23 height 7
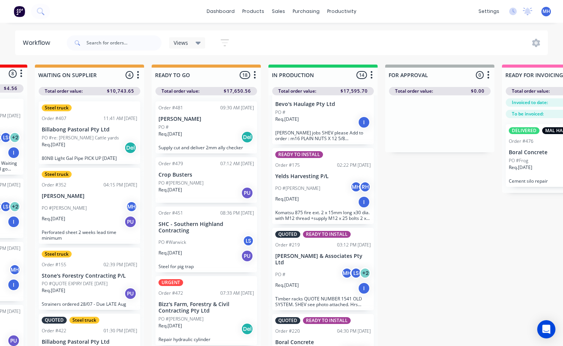
scroll to position [758, 0]
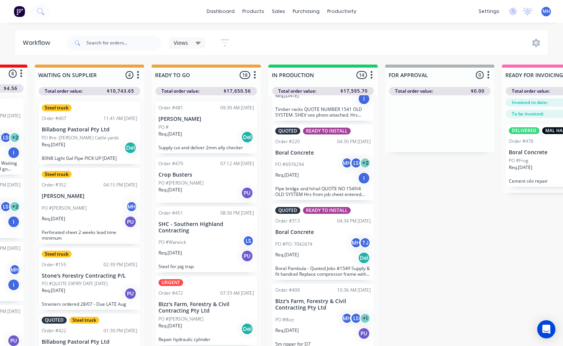
click at [320, 305] on p "Bizz's Farm, Forestry & Civil Contracting Pty Ltd" at bounding box center [323, 304] width 96 height 13
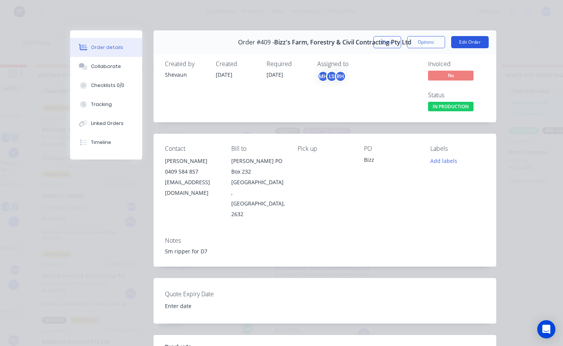
click at [463, 43] on button "Edit Order" at bounding box center [470, 42] width 38 height 12
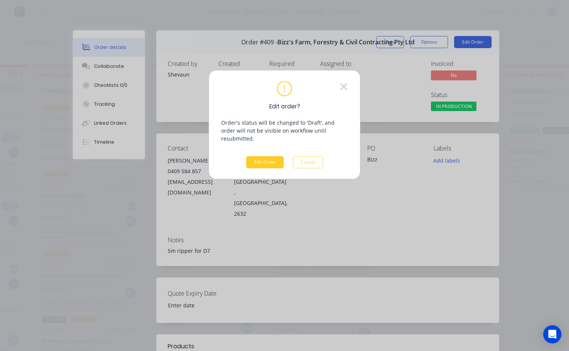
click at [272, 156] on button "Edit Order" at bounding box center [265, 162] width 38 height 12
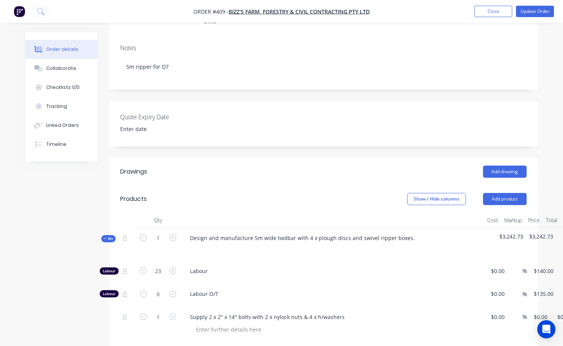
scroll to position [152, 0]
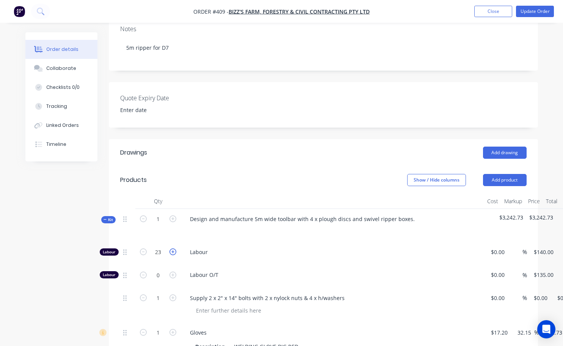
click at [173, 255] on icon "button" at bounding box center [173, 251] width 7 height 7
type input "24"
type input "$3,360.00"
click at [173, 255] on icon "button" at bounding box center [173, 251] width 7 height 7
type input "25"
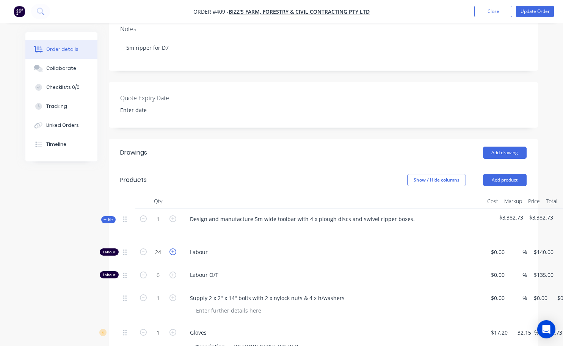
type input "$3,500.00"
click at [173, 255] on icon "button" at bounding box center [173, 251] width 7 height 7
type input "26"
type input "$3,640.00"
click at [419, 316] on div at bounding box center [335, 310] width 291 height 11
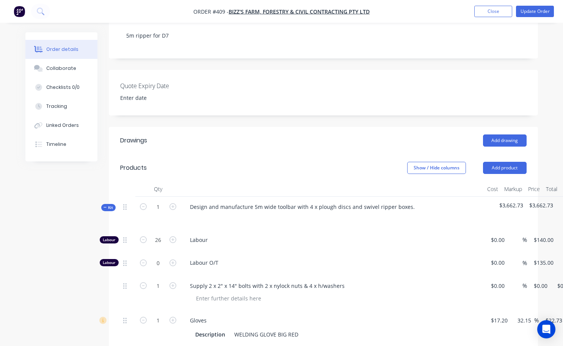
scroll to position [114, 0]
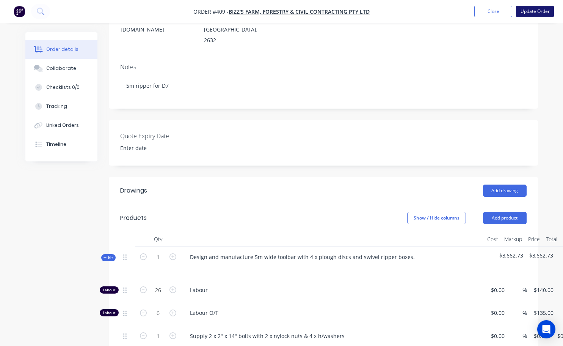
click at [529, 11] on button "Update Order" at bounding box center [535, 11] width 38 height 11
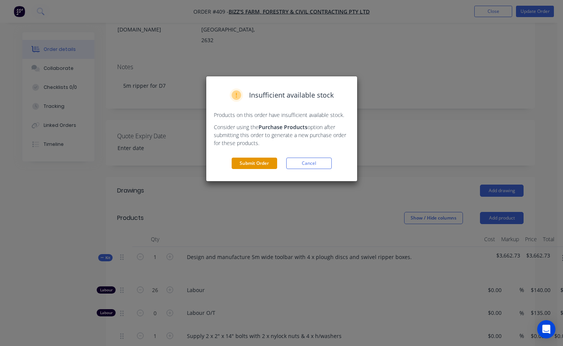
click at [266, 162] on button "Submit Order" at bounding box center [255, 162] width 46 height 11
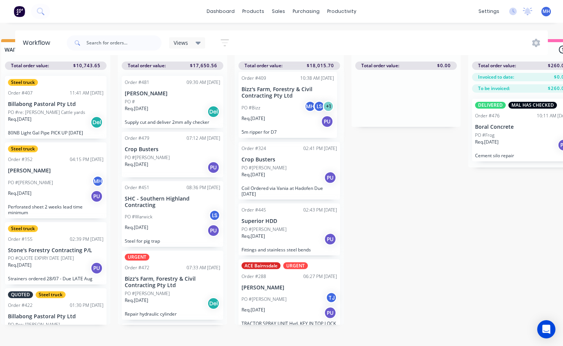
drag, startPoint x: 297, startPoint y: 299, endPoint x: 300, endPoint y: 118, distance: 180.9
click at [300, 118] on div "Order #324 02:41 PM [DATE] Crop Busters PO #[PERSON_NAME]. [DATE] PU Coil Order…" at bounding box center [289, 197] width 109 height 255
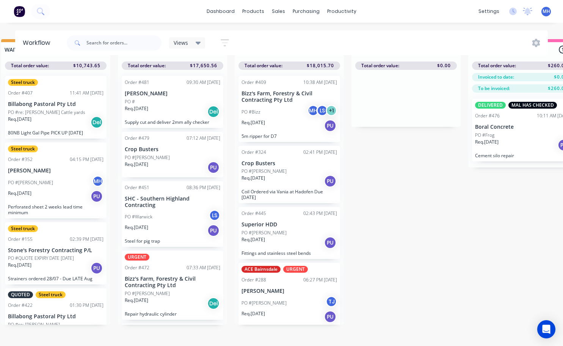
click at [278, 115] on div "PO #Bizz MH LS + 1" at bounding box center [290, 112] width 96 height 14
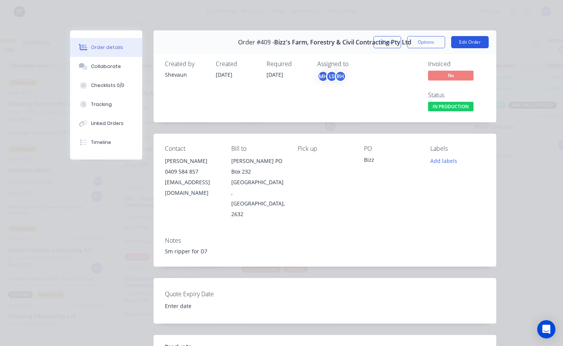
click at [460, 41] on button "Edit Order" at bounding box center [470, 42] width 38 height 12
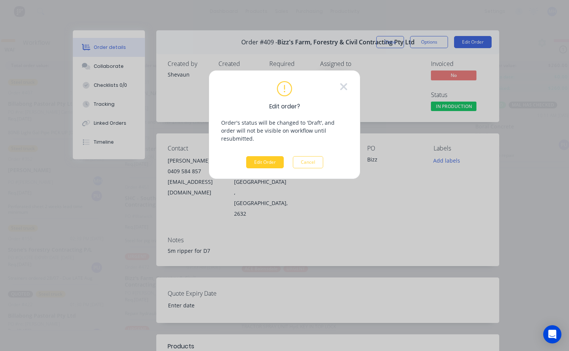
click at [259, 156] on button "Edit Order" at bounding box center [265, 162] width 38 height 12
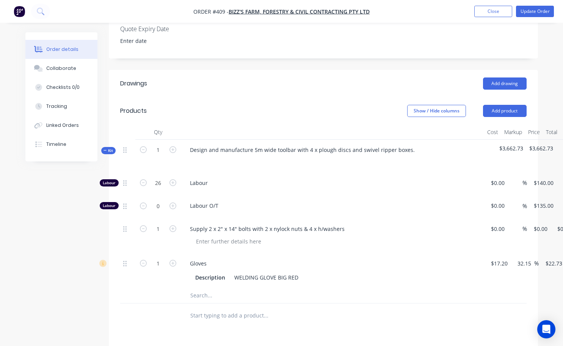
scroll to position [228, 0]
